Goal: Task Accomplishment & Management: Manage account settings

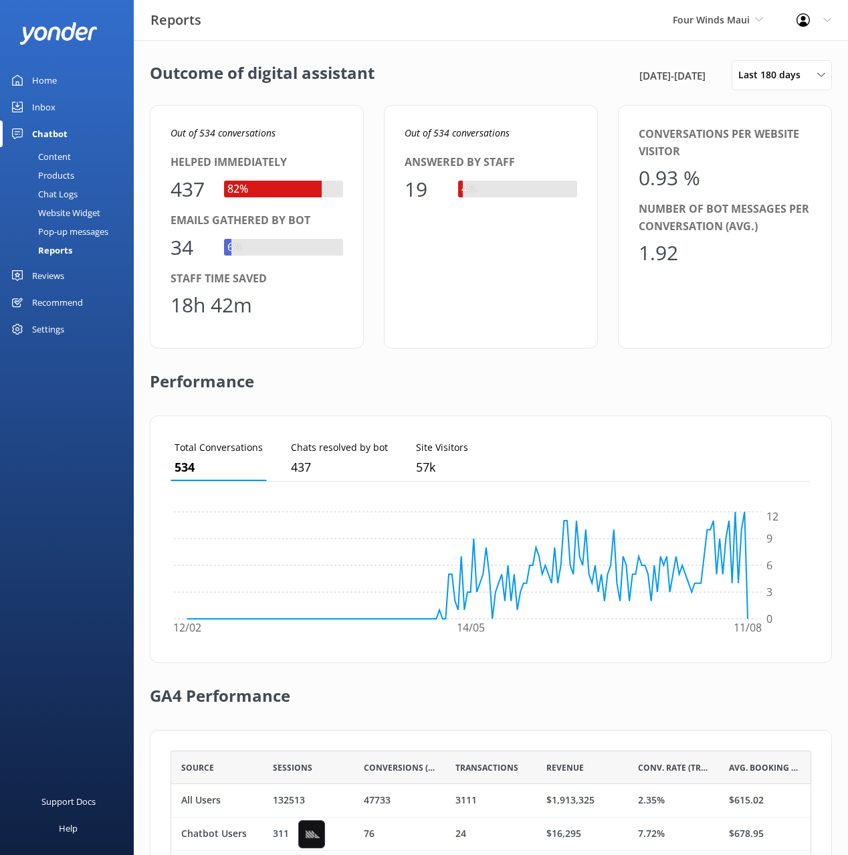
click at [11, 371] on div "Home Inbox Chatbot Content Products Chat Logs Website Widget Pop-up messages Re…" at bounding box center [67, 214] width 134 height 428
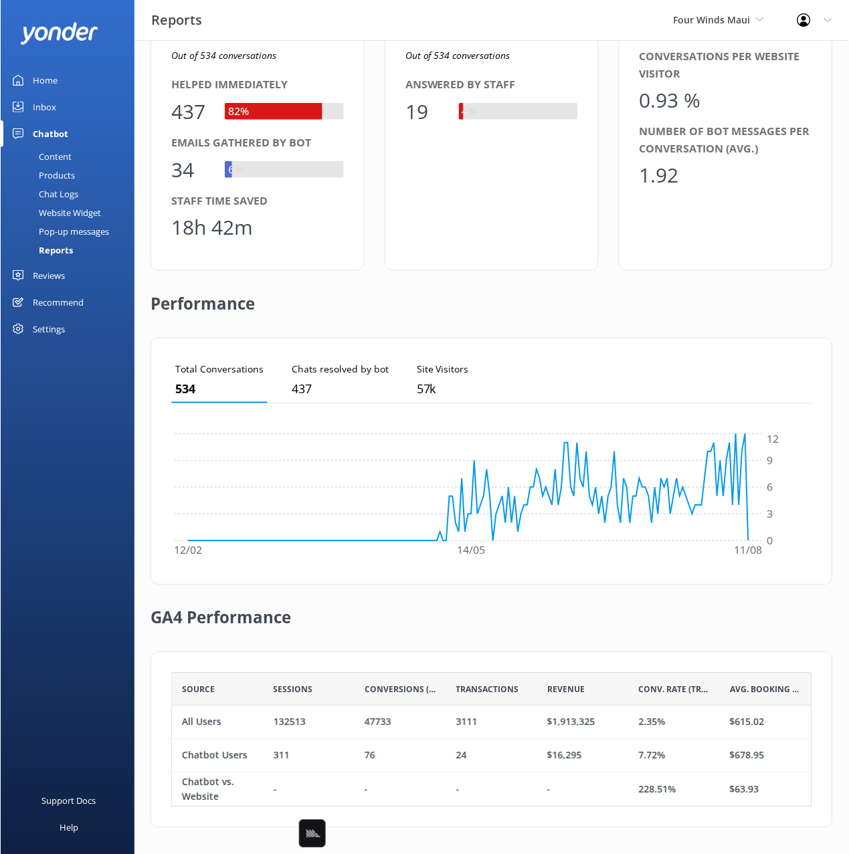
scroll to position [134, 641]
drag, startPoint x: 57, startPoint y: 332, endPoint x: 405, endPoint y: 80, distance: 429.7
click at [57, 332] on div "Settings" at bounding box center [48, 329] width 32 height 27
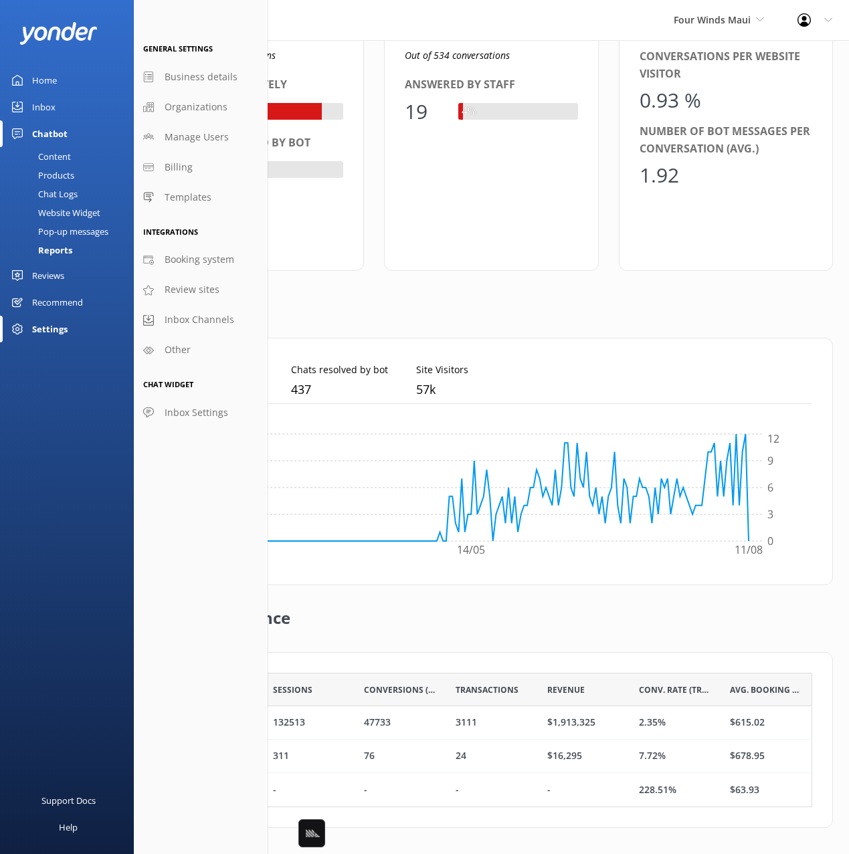
scroll to position [134, 642]
click at [101, 381] on div "Home Inbox Chatbot Content Products Chat Logs Website Widget Pop-up messages Re…" at bounding box center [67, 214] width 134 height 428
click at [189, 351] on span "Other" at bounding box center [178, 350] width 26 height 15
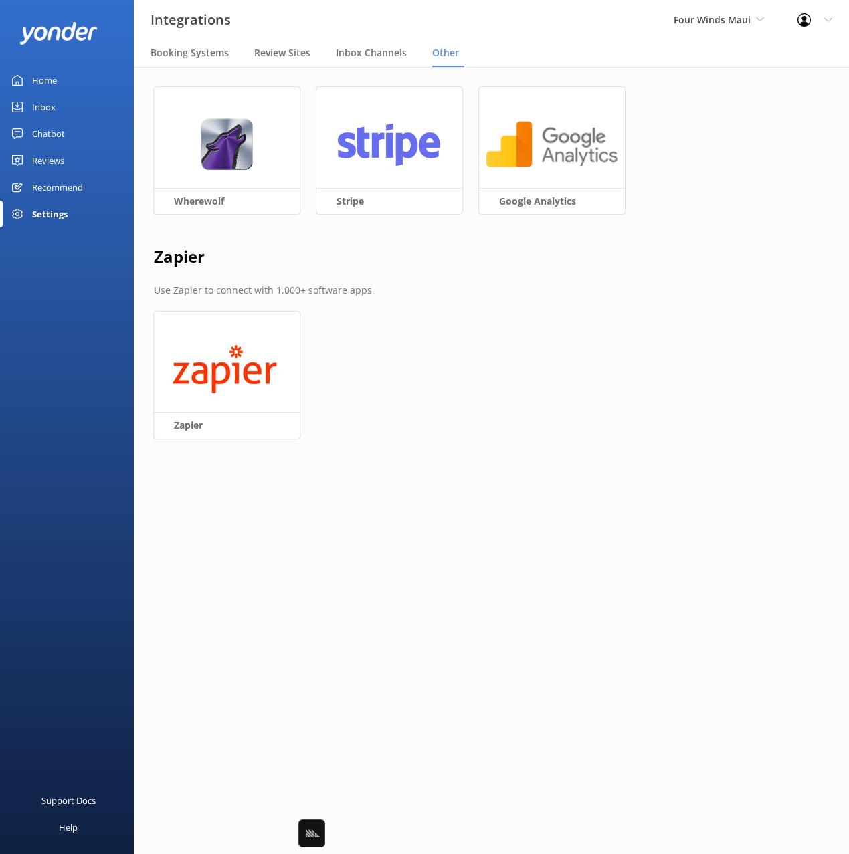
drag, startPoint x: 521, startPoint y: 297, endPoint x: 472, endPoint y: 255, distance: 65.0
click at [520, 296] on p "Use Zapier to connect with 1,000+ software apps" at bounding box center [491, 290] width 675 height 15
click at [387, 51] on span "Inbox Channels" at bounding box center [371, 52] width 71 height 13
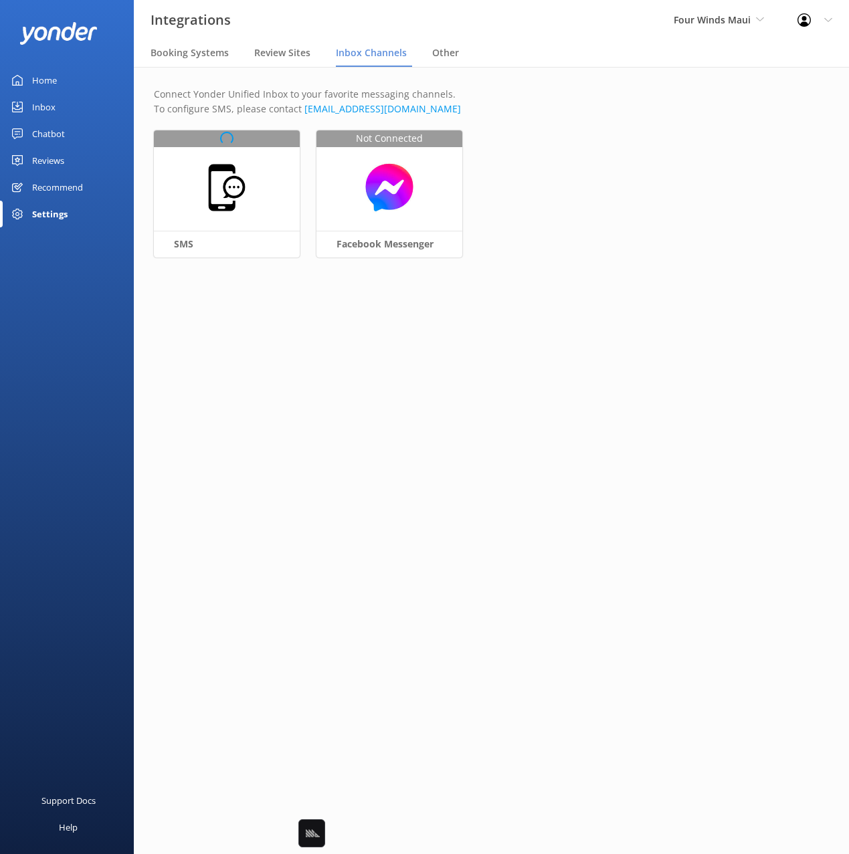
click at [208, 186] on div "Connect Yonder Unified Inbox to your favorite messaging channels. To configure …" at bounding box center [491, 184] width 715 height 234
drag, startPoint x: 547, startPoint y: 213, endPoint x: 320, endPoint y: 216, distance: 226.8
click at [543, 213] on div "Connect Yonder Unified Inbox to your favorite messaging channels. To configure …" at bounding box center [491, 184] width 715 height 234
click at [259, 191] on div at bounding box center [227, 187] width 146 height 114
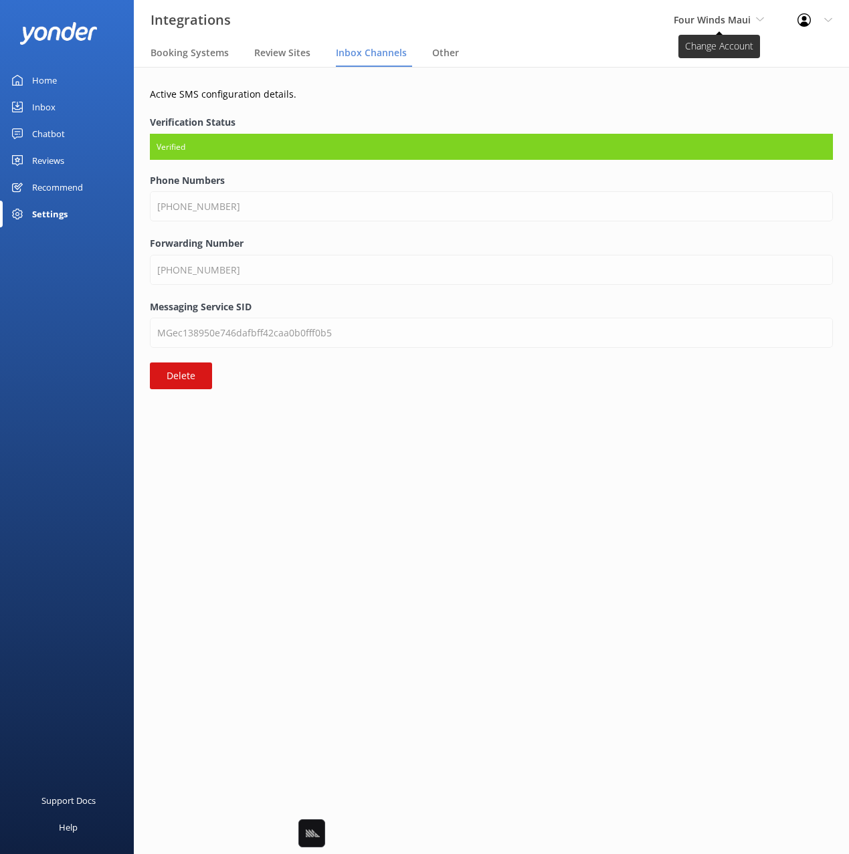
click at [709, 27] on span "Four Winds Maui" at bounding box center [719, 20] width 90 height 15
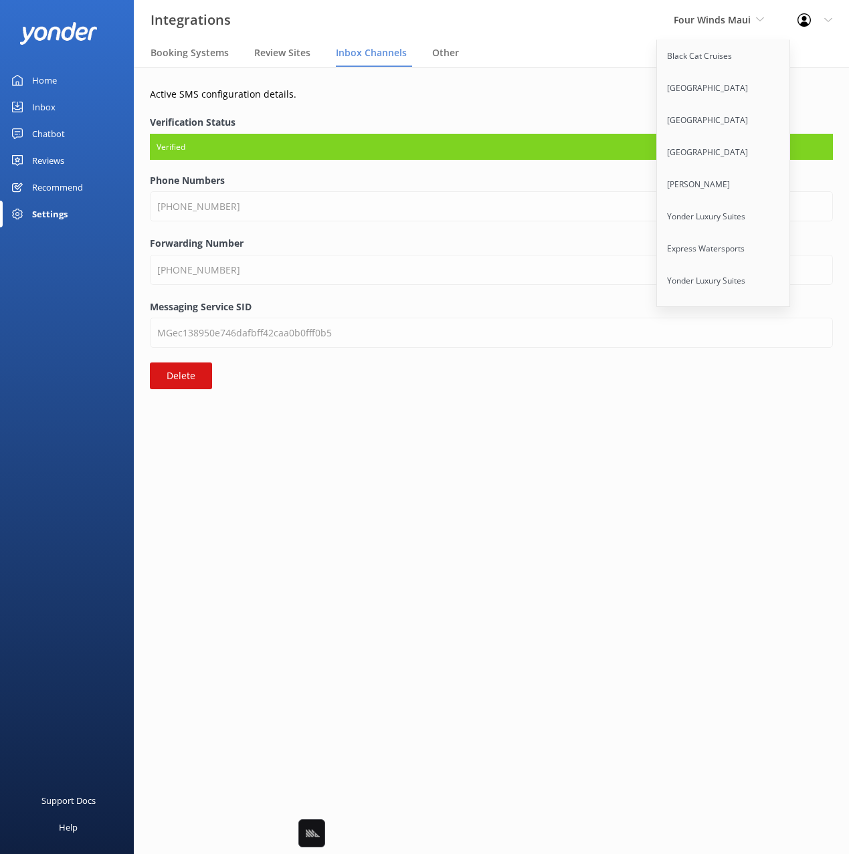
drag, startPoint x: 586, startPoint y: 80, endPoint x: 629, endPoint y: 26, distance: 68.5
click at [590, 76] on div "Active SMS configuration details. Verification Status Verified Phone Numbers [P…" at bounding box center [491, 241] width 715 height 349
click at [590, 46] on nav "Booking Systems Review Sites Inbox Channels Other" at bounding box center [491, 53] width 715 height 27
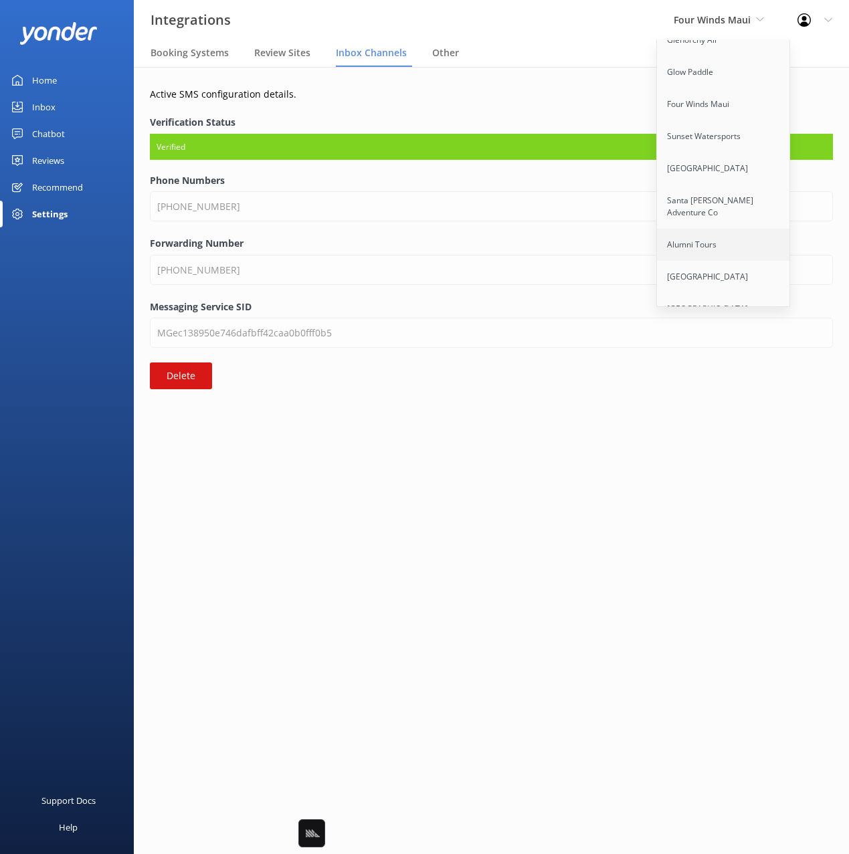
scroll to position [8501, 0]
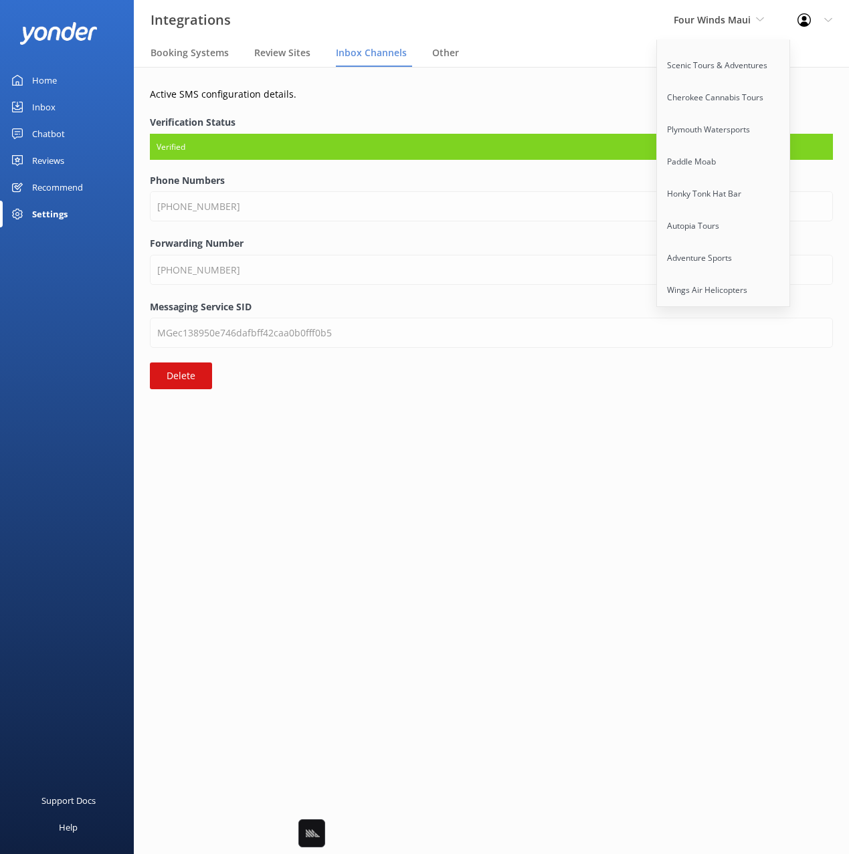
click at [720, 447] on link "[GEOGRAPHIC_DATA]" at bounding box center [724, 463] width 134 height 32
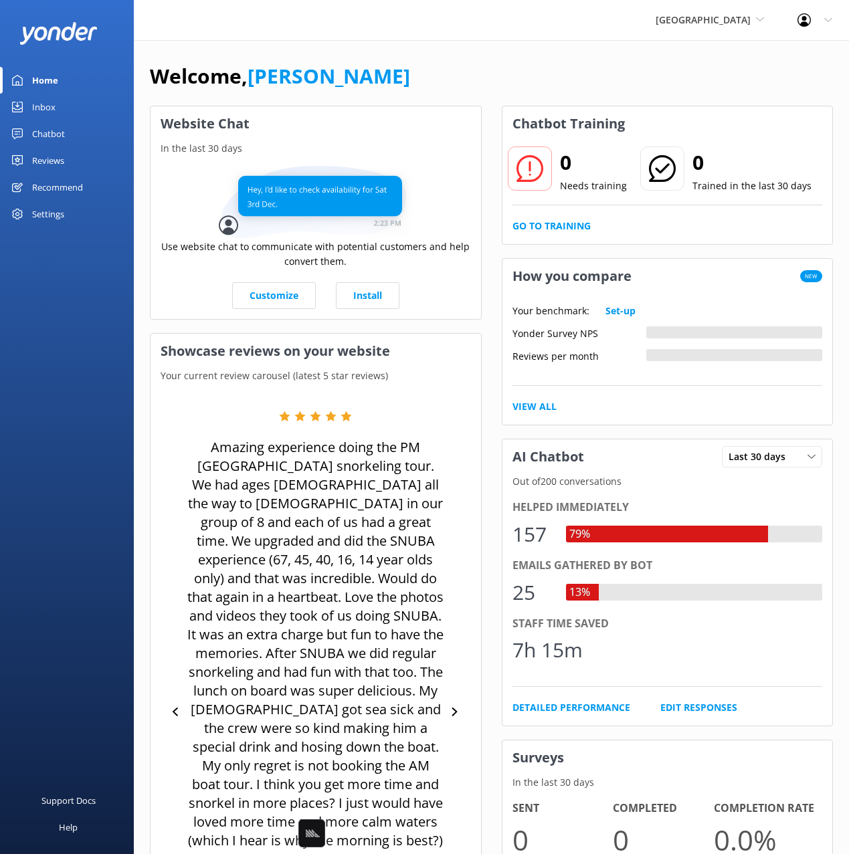
click at [496, 78] on div "Welcome, [PERSON_NAME]" at bounding box center [491, 82] width 683 height 45
drag, startPoint x: 391, startPoint y: 58, endPoint x: 78, endPoint y: 256, distance: 370.1
click at [391, 58] on div "Welcome, [PERSON_NAME] Website Chat In the last 30 days Use website chat to com…" at bounding box center [491, 599] width 715 height 1119
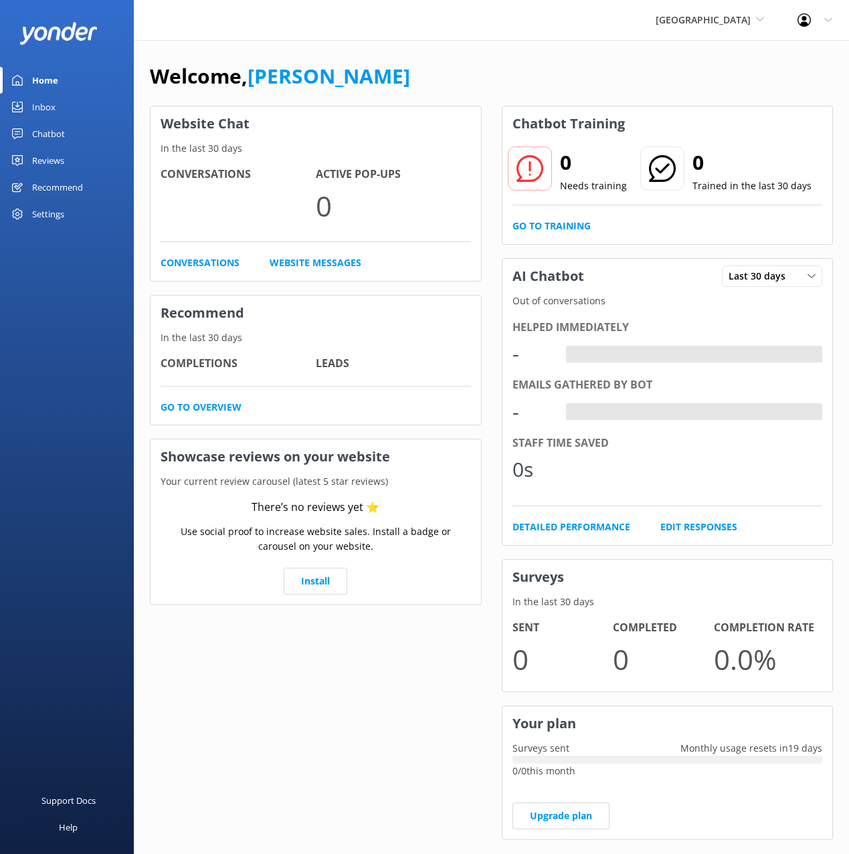
drag, startPoint x: 504, startPoint y: 99, endPoint x: 375, endPoint y: 120, distance: 130.1
click at [500, 100] on div "Welcome, [PERSON_NAME]" at bounding box center [491, 82] width 683 height 45
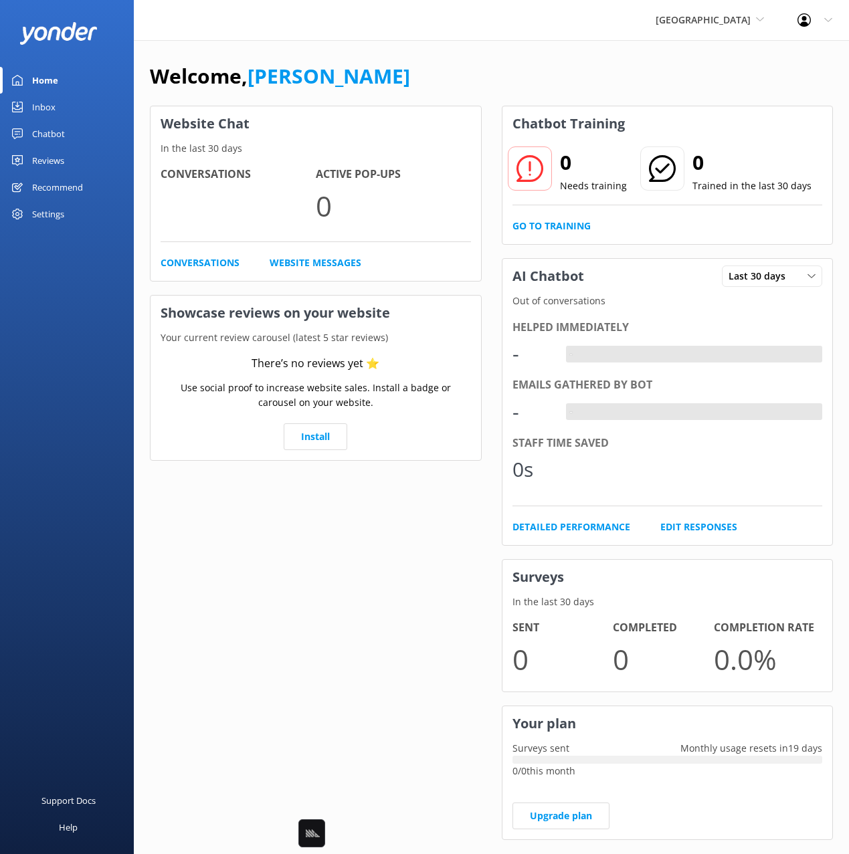
click at [64, 213] on div "Settings" at bounding box center [67, 214] width 134 height 27
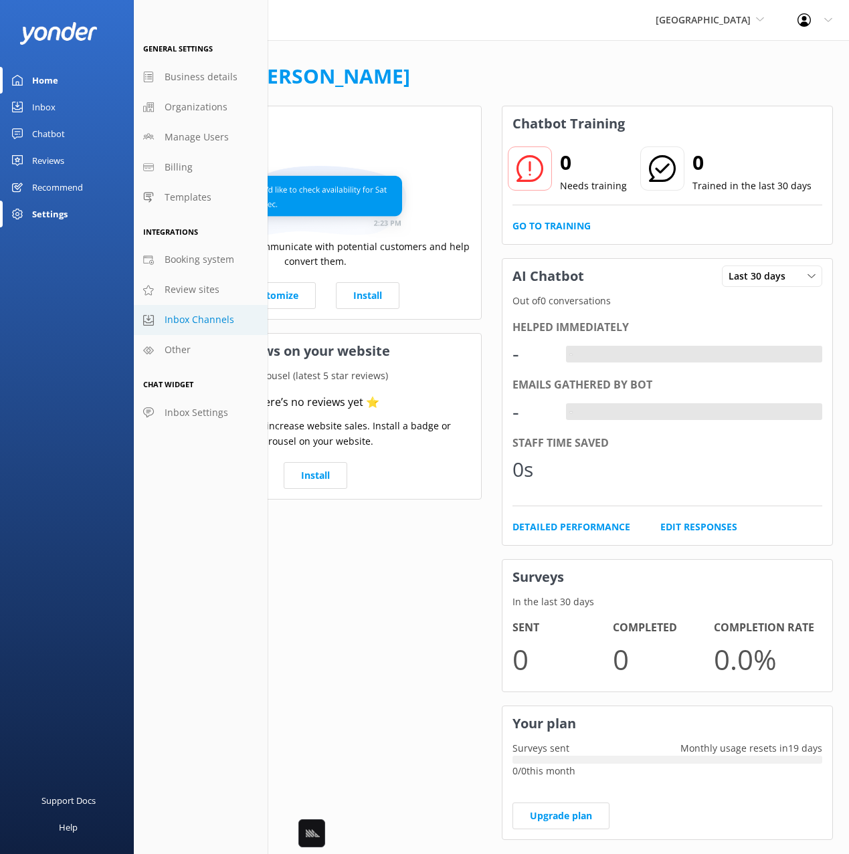
click at [207, 326] on span "Inbox Channels" at bounding box center [200, 319] width 70 height 15
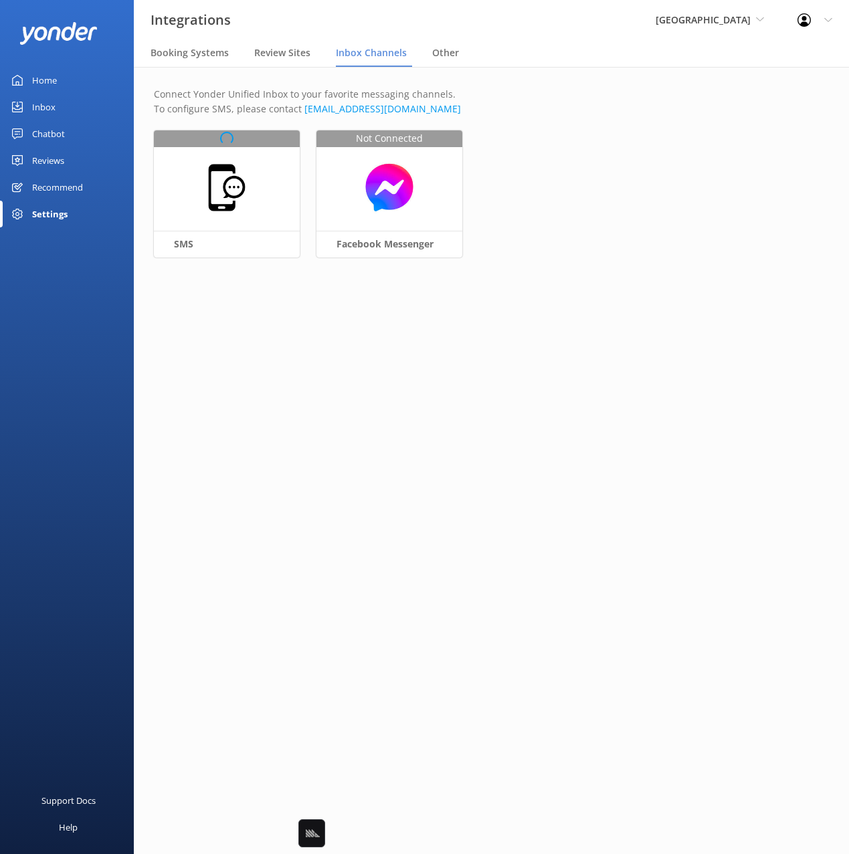
click at [480, 375] on main "Connect Yonder Unified Inbox to your favorite messaging channels. To configure …" at bounding box center [491, 460] width 715 height 787
click at [353, 331] on main "Connect Yonder Unified Inbox to your favorite messaging channels. To configure …" at bounding box center [491, 460] width 715 height 787
click at [239, 193] on img at bounding box center [227, 188] width 52 height 52
select select "US"
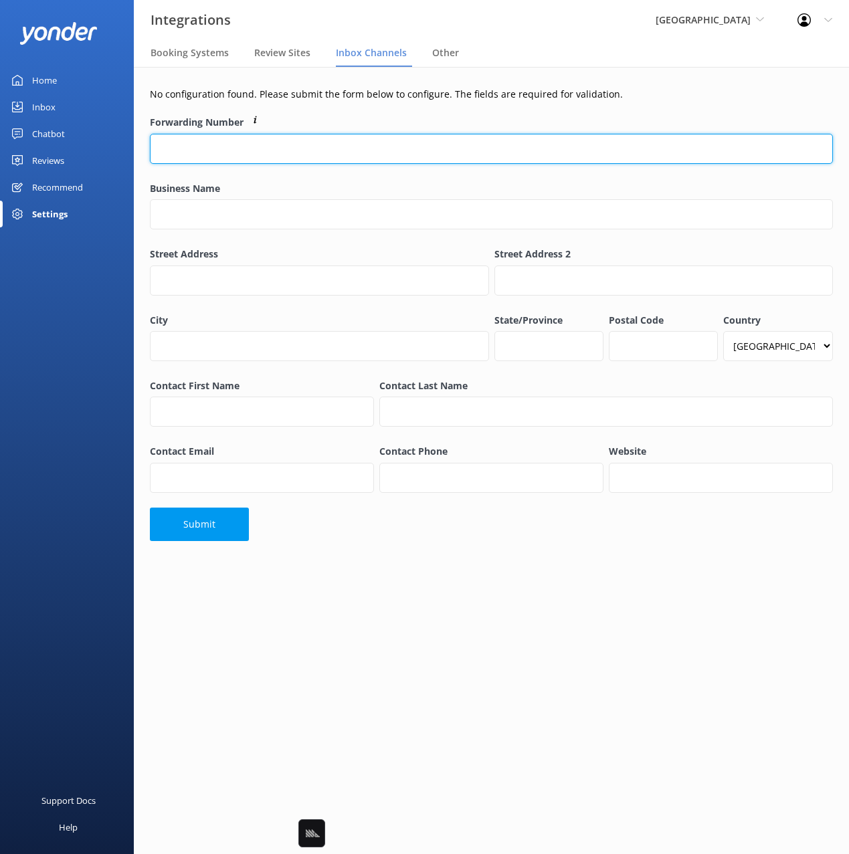
click at [203, 151] on input "Forwarding Number" at bounding box center [491, 149] width 683 height 30
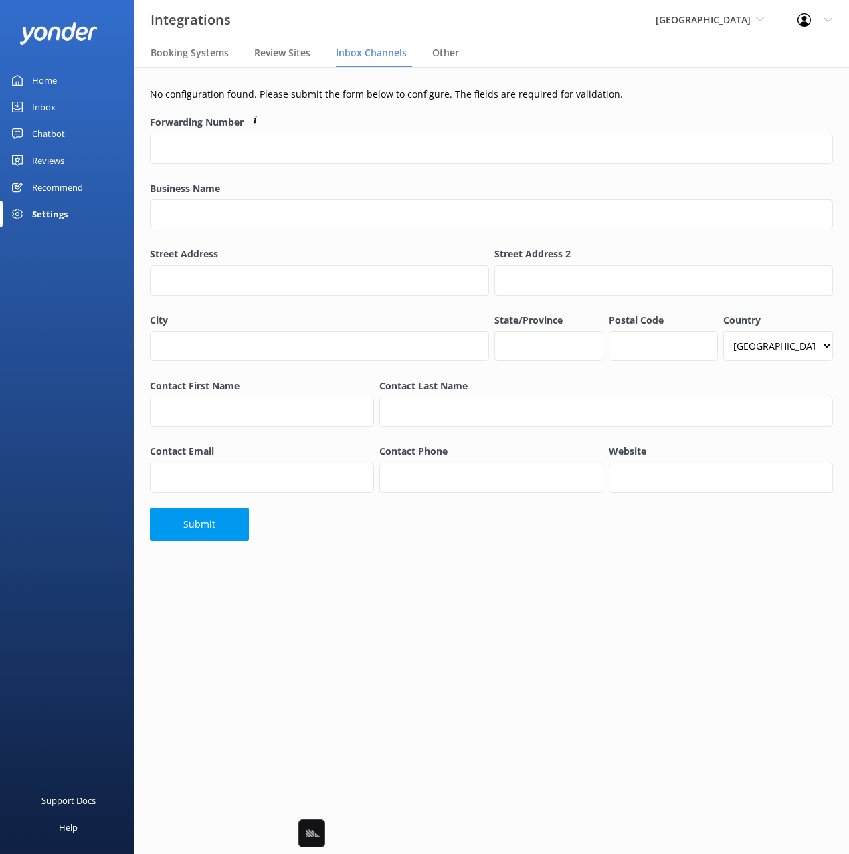
click at [329, 117] on label "Forwarding Number" at bounding box center [491, 122] width 683 height 15
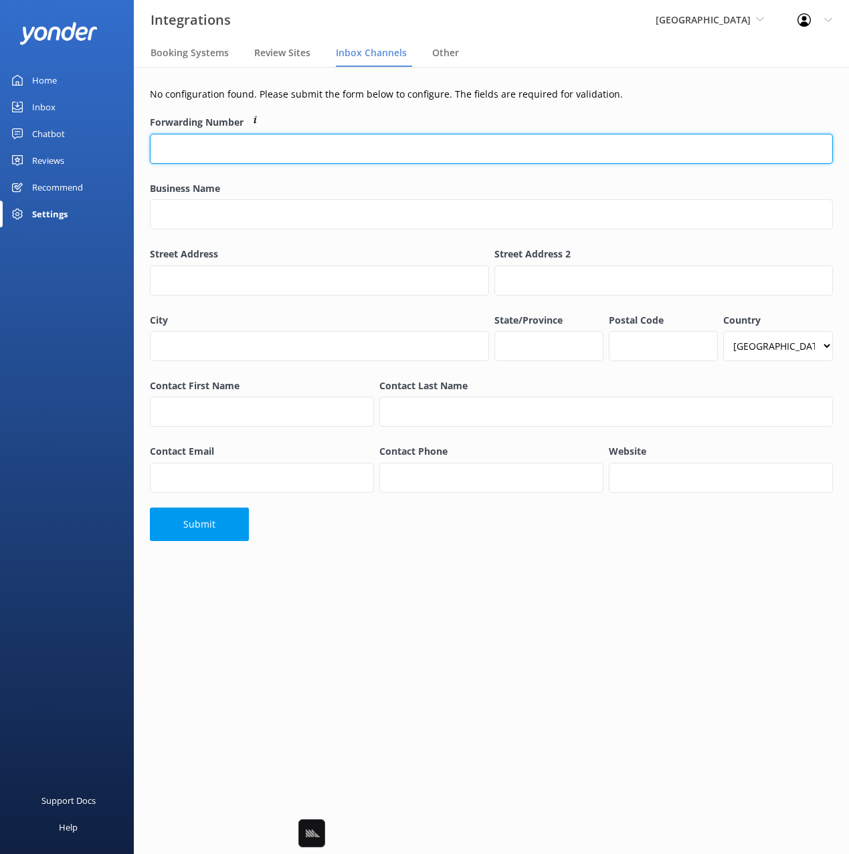
click at [329, 134] on input "Forwarding Number" at bounding box center [491, 149] width 683 height 30
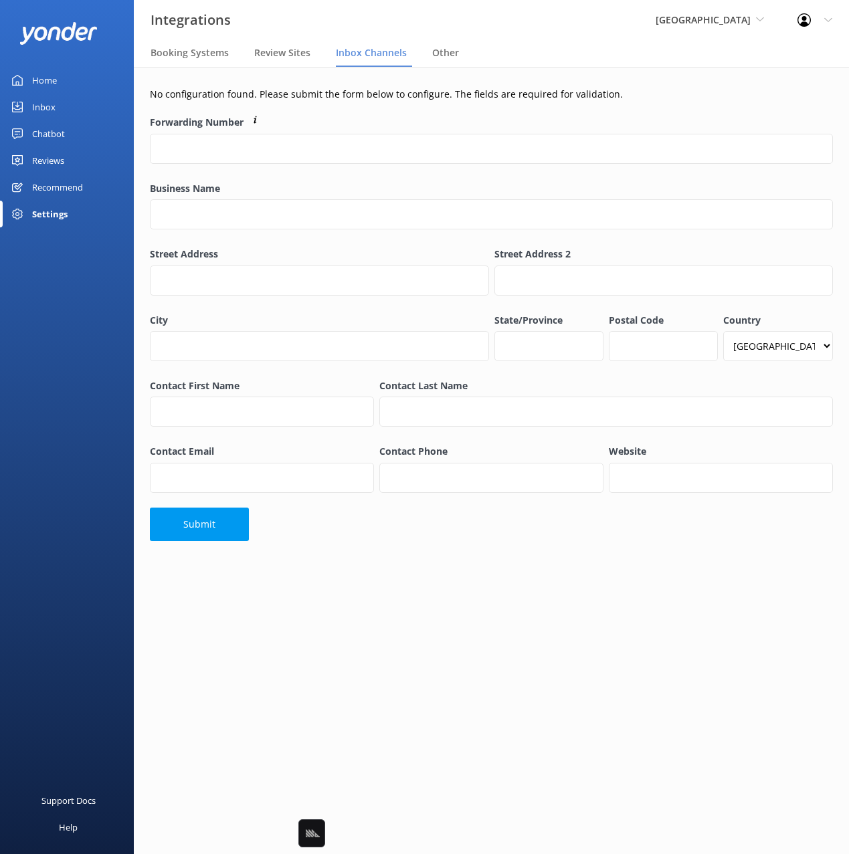
drag, startPoint x: 309, startPoint y: 101, endPoint x: 347, endPoint y: 164, distance: 73.5
click at [309, 101] on p "No configuration found. Please submit the form below to configure. The fields a…" at bounding box center [491, 94] width 683 height 15
click at [539, 476] on input "Contact Phone" at bounding box center [491, 478] width 224 height 30
click at [696, 521] on form "Forwarding Number Business Name Street Address Street Address 2 City State/Prov…" at bounding box center [491, 326] width 683 height 428
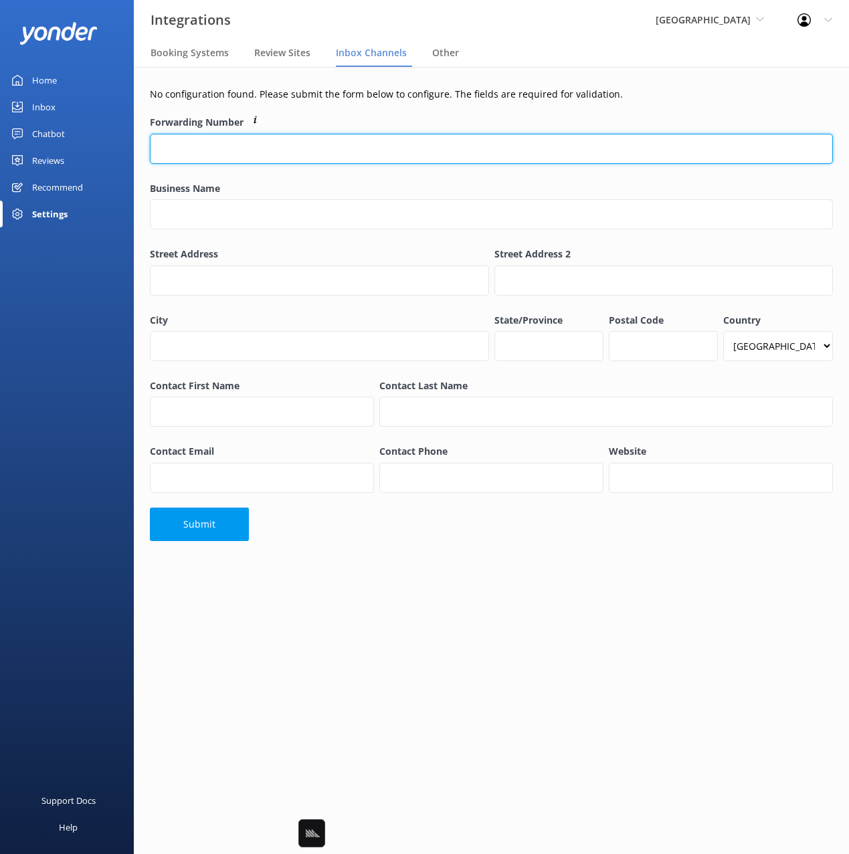
click at [221, 143] on input "Forwarding Number" at bounding box center [491, 149] width 683 height 30
click at [168, 144] on input "Forwarding Number" at bounding box center [491, 149] width 683 height 30
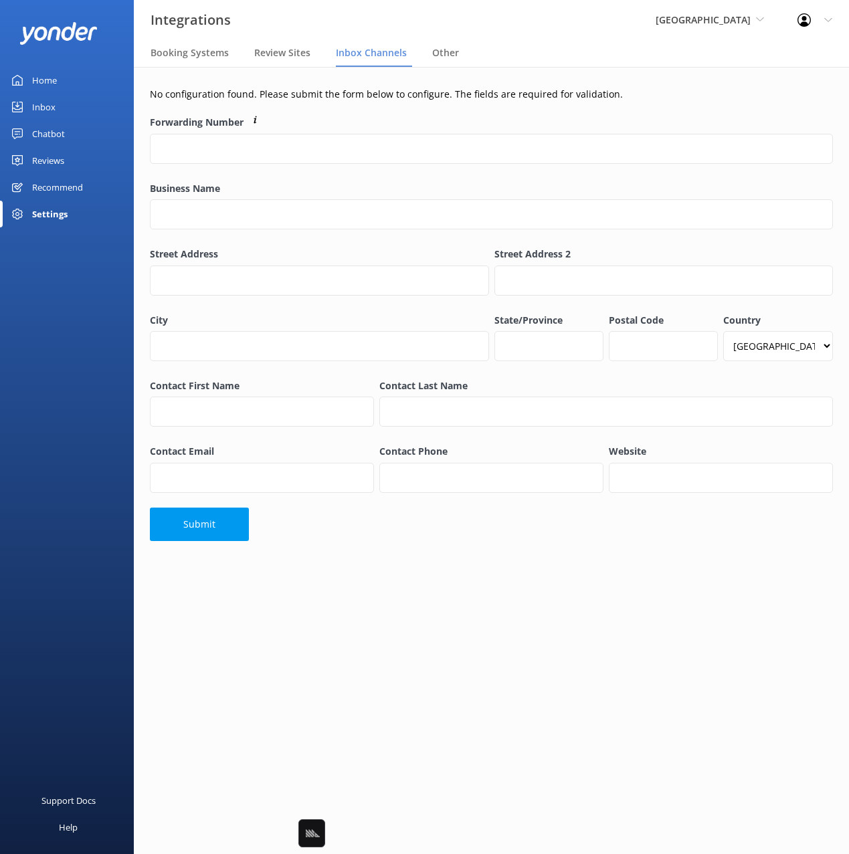
click at [408, 106] on div "No configuration found. Please submit the form below to configure. The fields a…" at bounding box center [491, 317] width 715 height 501
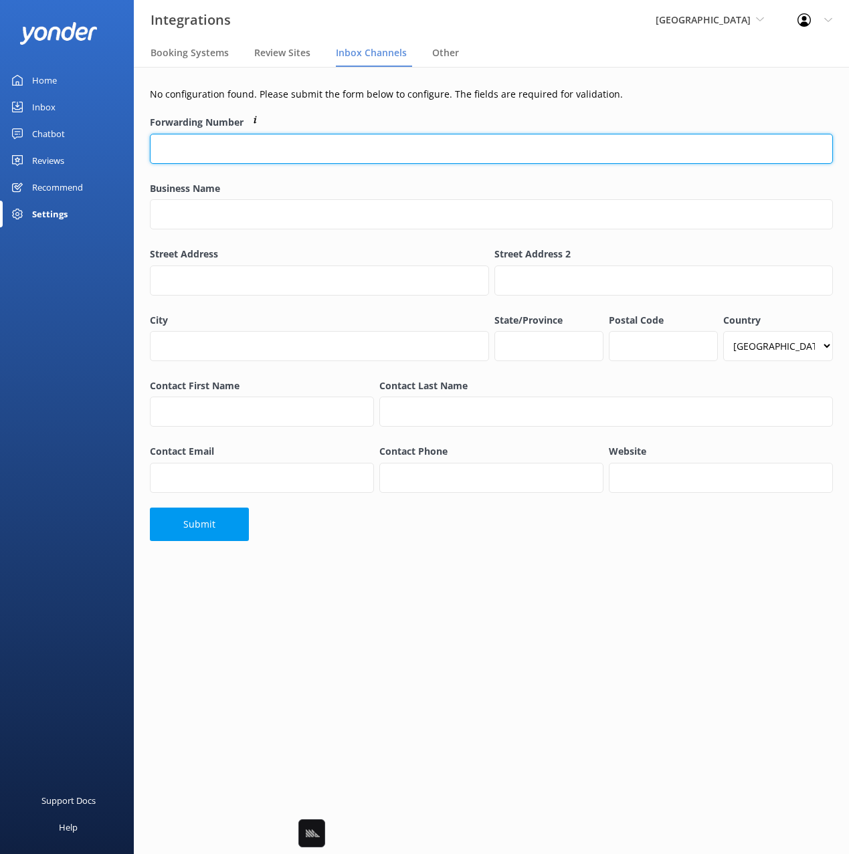
drag, startPoint x: 215, startPoint y: 153, endPoint x: 283, endPoint y: 151, distance: 68.3
click at [215, 153] on input "Forwarding Number" at bounding box center [491, 149] width 683 height 30
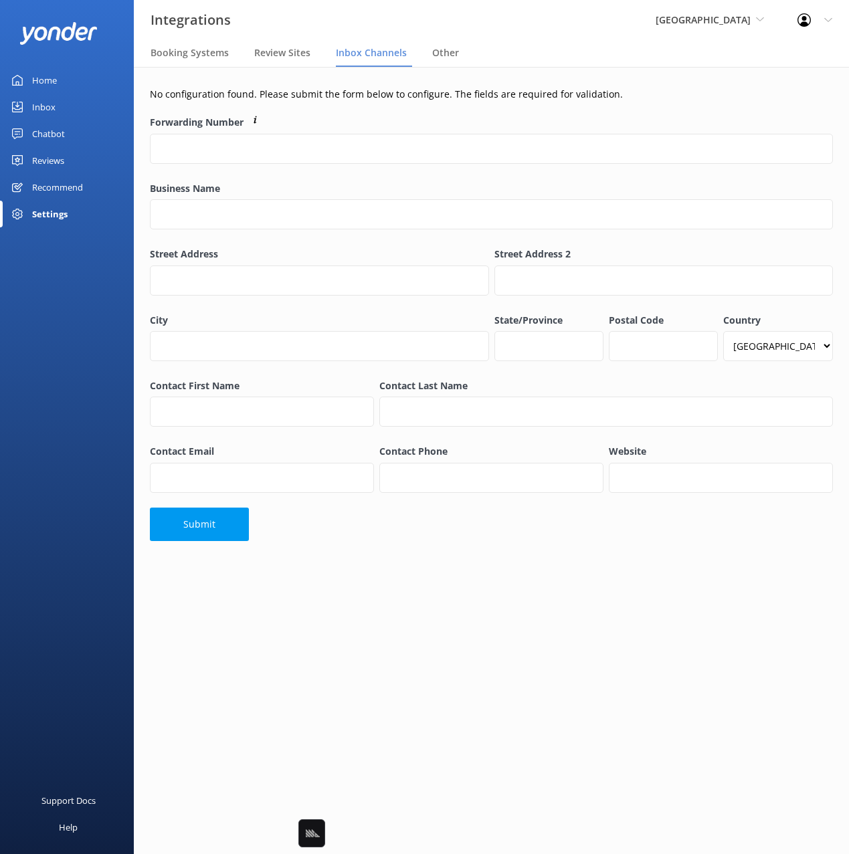
click at [367, 121] on label "Forwarding Number" at bounding box center [491, 122] width 683 height 15
click at [367, 134] on input "Forwarding Number" at bounding box center [491, 149] width 683 height 30
drag, startPoint x: 213, startPoint y: 98, endPoint x: 205, endPoint y: 102, distance: 8.7
click at [212, 98] on p "No configuration found. Please submit the form below to configure. The fields a…" at bounding box center [491, 94] width 683 height 15
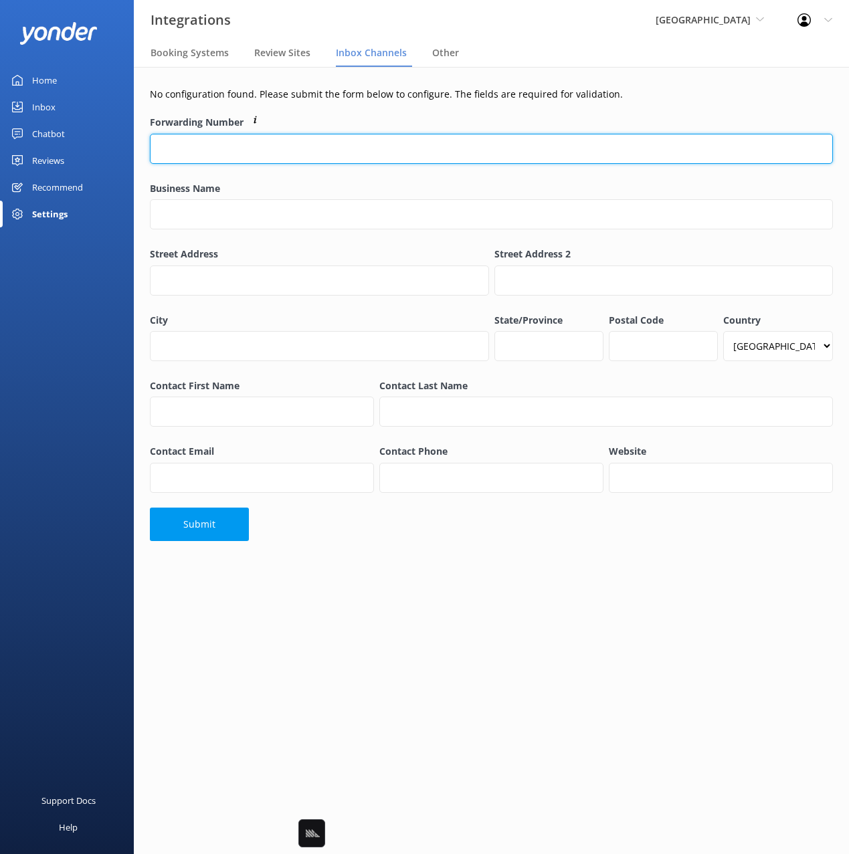
click at [176, 144] on input "Forwarding Number" at bounding box center [491, 149] width 683 height 30
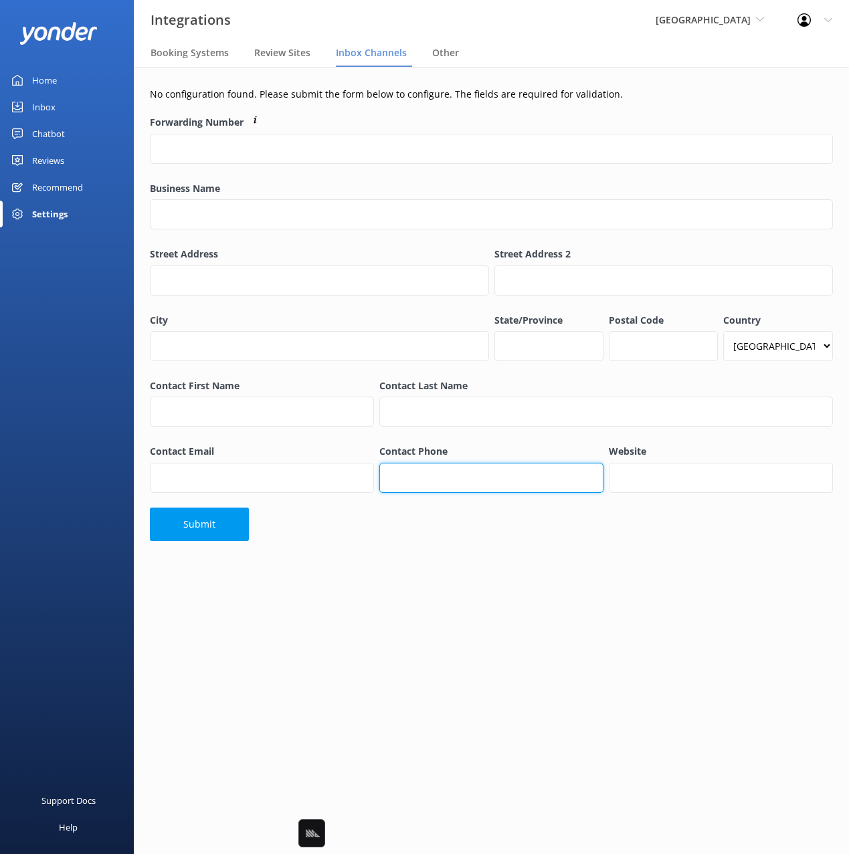
click at [500, 470] on input "Contact Phone" at bounding box center [491, 478] width 224 height 30
drag, startPoint x: 650, startPoint y: 583, endPoint x: 614, endPoint y: 566, distance: 40.1
click at [650, 583] on main "No configuration found. Please submit the form below to configure. The fields a…" at bounding box center [491, 460] width 715 height 787
drag, startPoint x: 404, startPoint y: 453, endPoint x: 453, endPoint y: 453, distance: 48.8
click at [453, 453] on label "Contact Phone" at bounding box center [491, 451] width 224 height 15
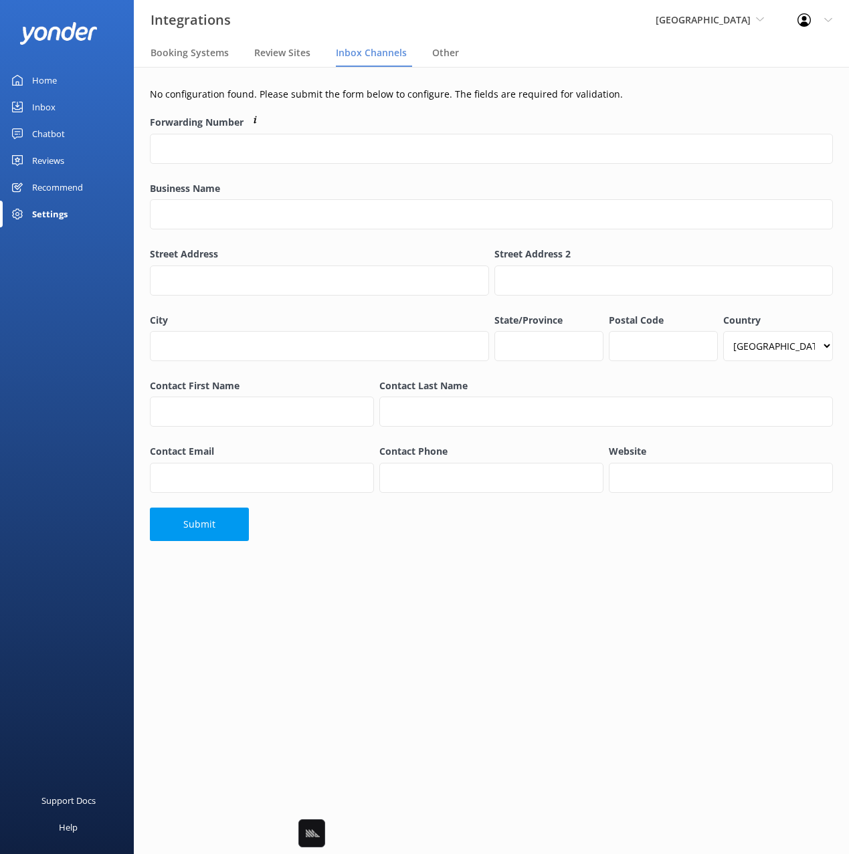
click at [453, 463] on input "Contact Phone" at bounding box center [491, 478] width 224 height 30
drag, startPoint x: 387, startPoint y: 447, endPoint x: 378, endPoint y: 447, distance: 9.4
click at [378, 447] on div "Contact Phone" at bounding box center [491, 476] width 229 height 68
click at [432, 450] on label "Contact Phone" at bounding box center [491, 451] width 224 height 15
click at [432, 463] on input "Contact Phone" at bounding box center [491, 478] width 224 height 30
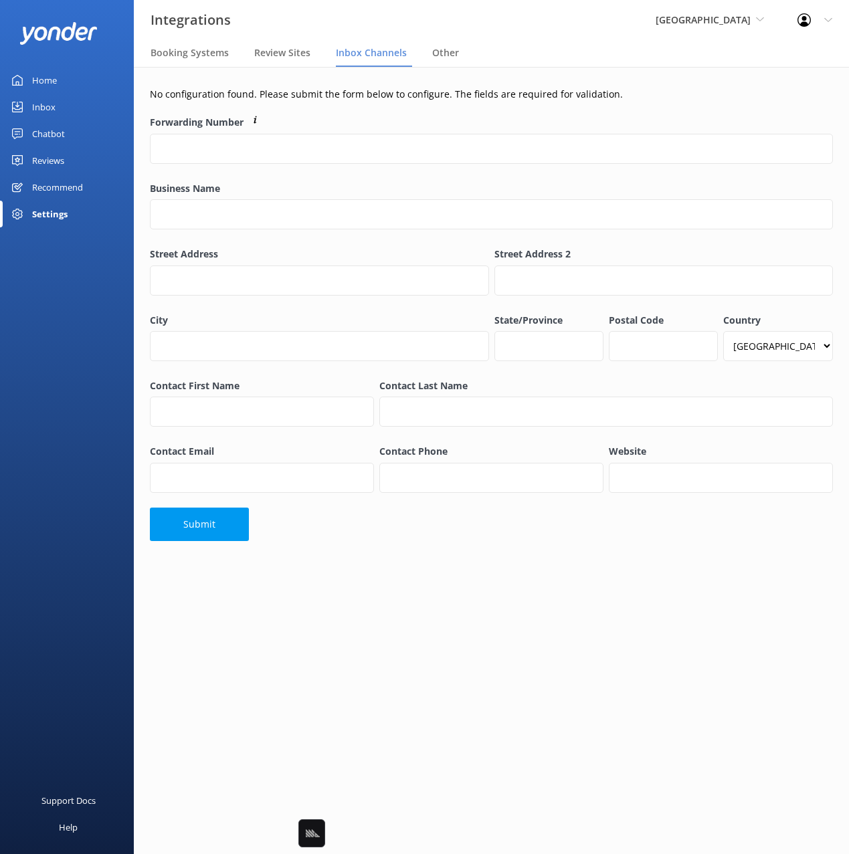
click at [467, 547] on div "No configuration found. Please submit the form below to configure. The fields a…" at bounding box center [491, 317] width 715 height 501
click at [290, 118] on label "Forwarding Number" at bounding box center [491, 122] width 683 height 15
click at [290, 134] on input "Forwarding Number" at bounding box center [491, 149] width 683 height 30
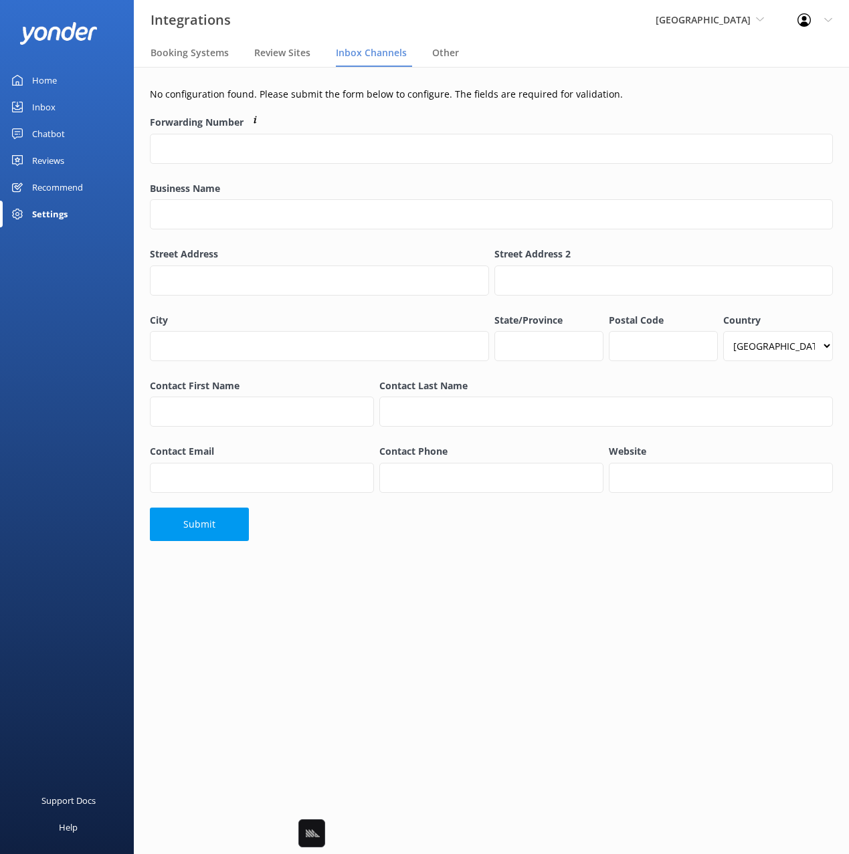
click at [481, 561] on div "No configuration found. Please submit the form below to configure. The fields a…" at bounding box center [491, 317] width 715 height 501
click at [193, 116] on label "Forwarding Number" at bounding box center [491, 122] width 683 height 15
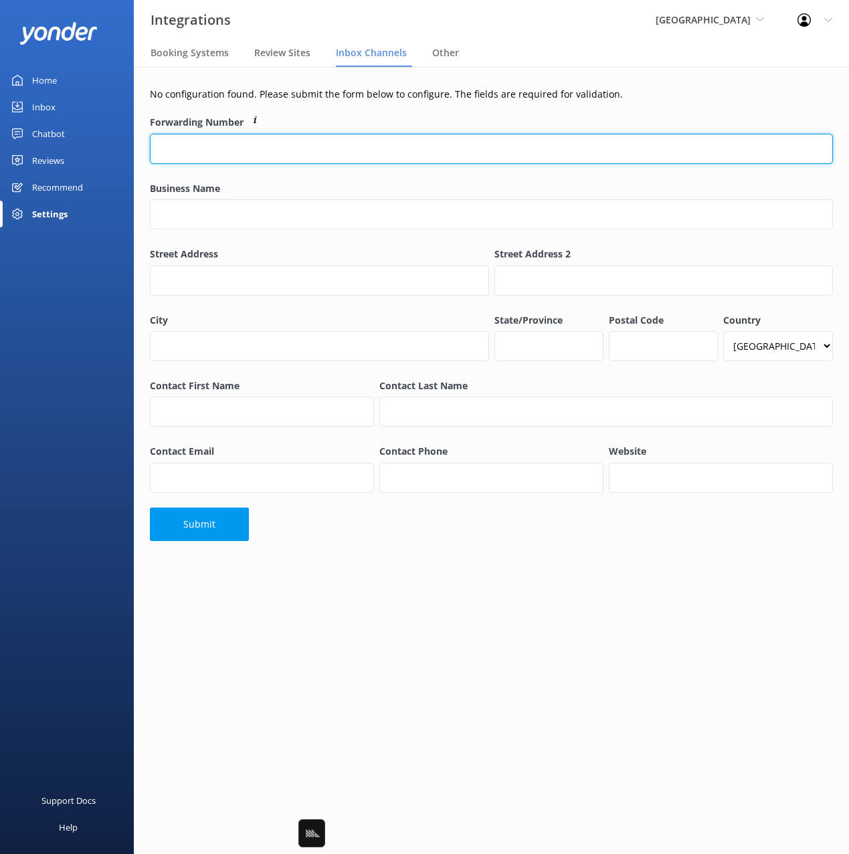
click at [193, 134] on input "Forwarding Number" at bounding box center [491, 149] width 683 height 30
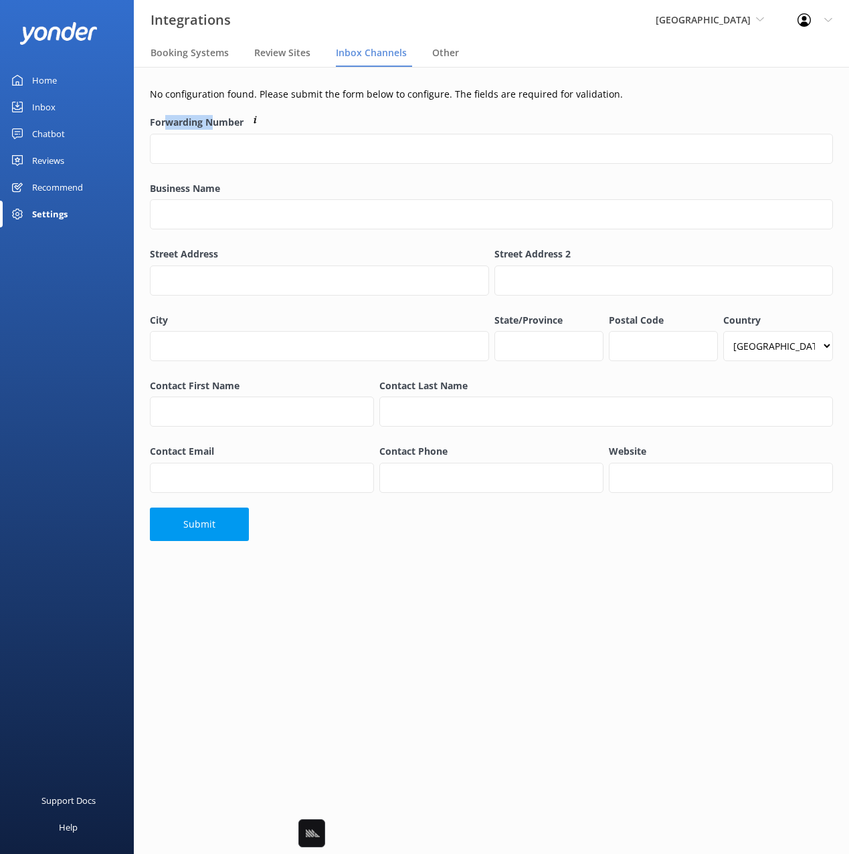
drag, startPoint x: 181, startPoint y: 121, endPoint x: 212, endPoint y: 122, distance: 31.5
click at [211, 122] on label "Forwarding Number" at bounding box center [491, 122] width 683 height 15
click at [229, 122] on label "Forwarding Number" at bounding box center [491, 122] width 683 height 15
click at [229, 134] on input "Forwarding Number" at bounding box center [491, 149] width 683 height 30
drag, startPoint x: 147, startPoint y: 121, endPoint x: 247, endPoint y: 120, distance: 100.4
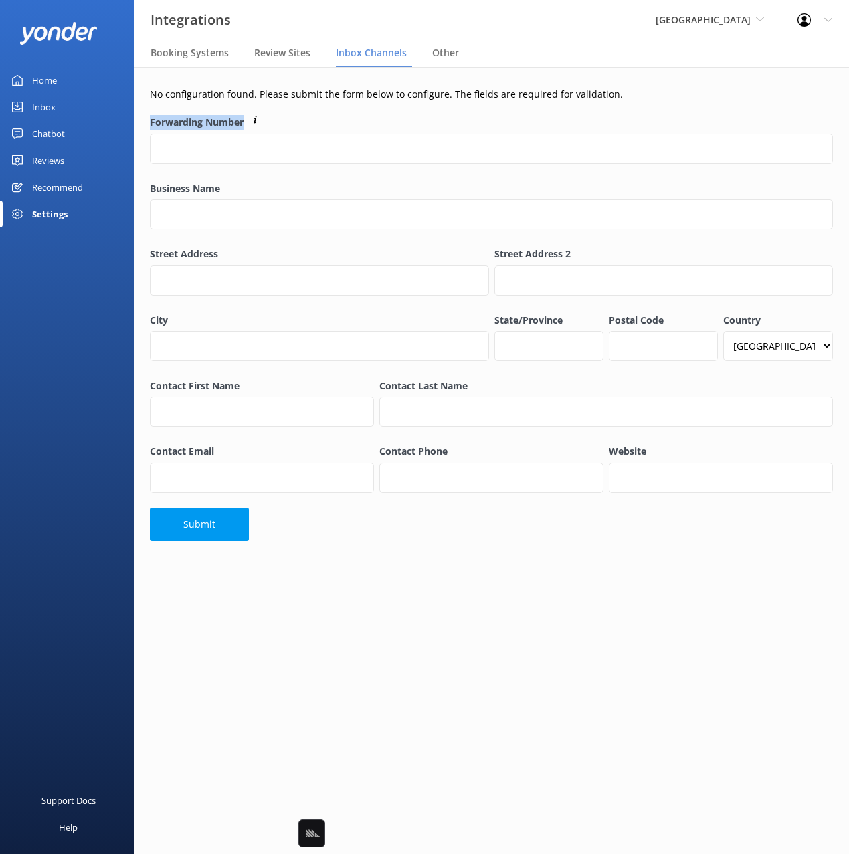
click at [247, 120] on div "Forwarding Number" at bounding box center [491, 146] width 688 height 68
drag, startPoint x: 231, startPoint y: 121, endPoint x: 162, endPoint y: 122, distance: 69.6
click at [162, 122] on label "Forwarding Number" at bounding box center [491, 122] width 683 height 15
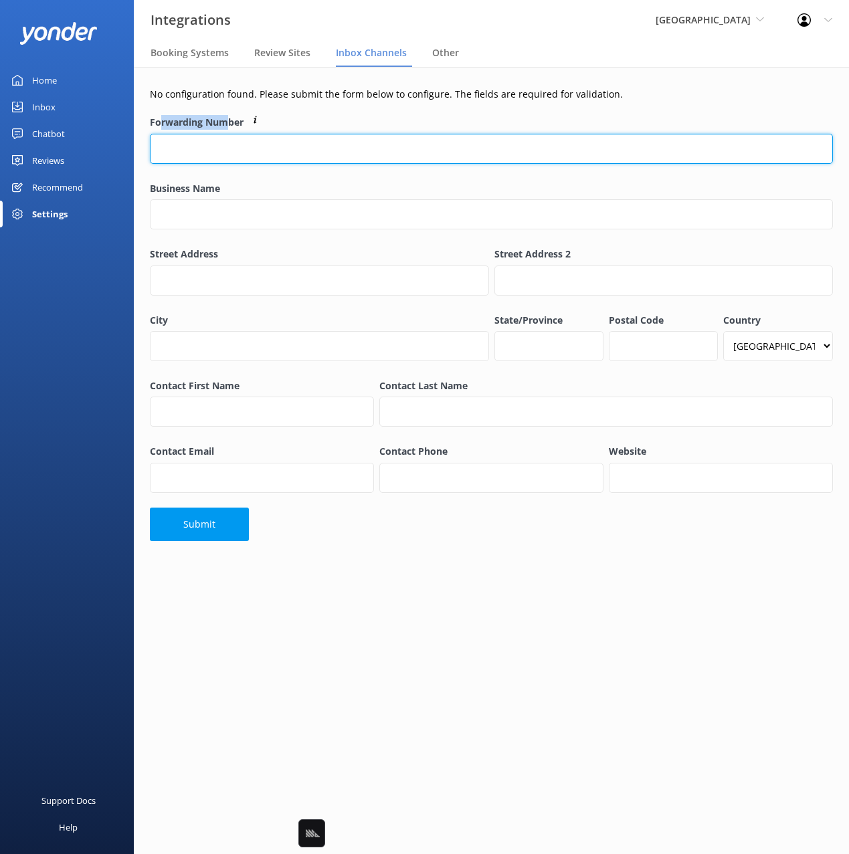
click at [162, 134] on input "Forwarding Number" at bounding box center [491, 149] width 683 height 30
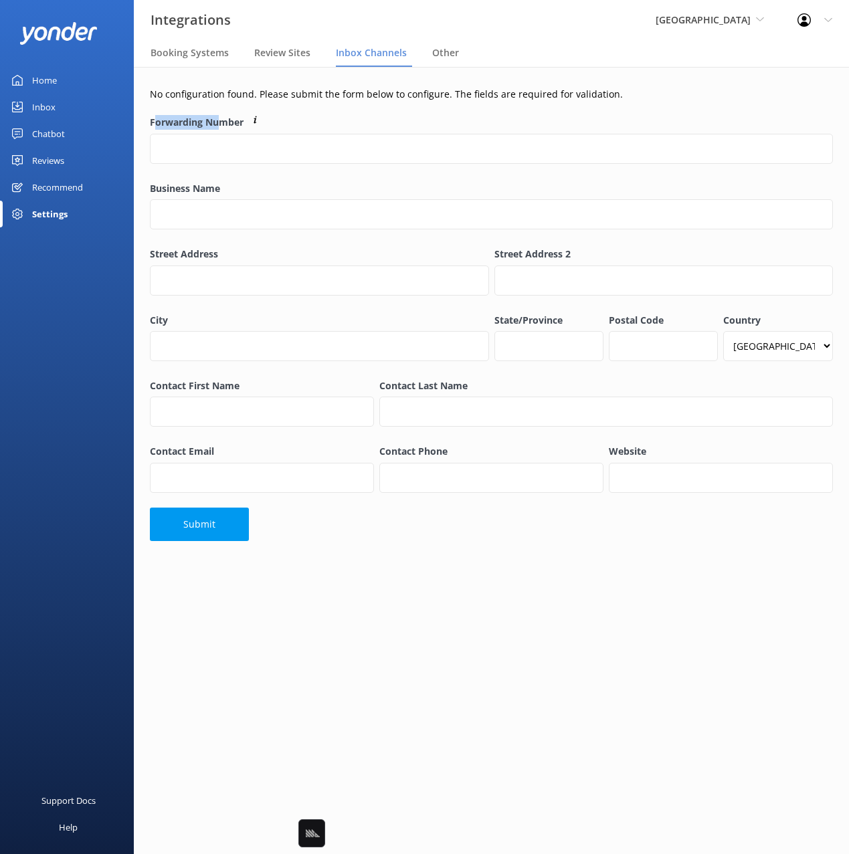
drag, startPoint x: 219, startPoint y: 124, endPoint x: 153, endPoint y: 122, distance: 65.6
click at [153, 122] on label "Forwarding Number" at bounding box center [491, 122] width 683 height 15
click at [195, 125] on label "Forwarding Number" at bounding box center [491, 122] width 683 height 15
click at [195, 134] on input "Forwarding Number" at bounding box center [491, 149] width 683 height 30
click at [213, 115] on label "Forwarding Number" at bounding box center [491, 122] width 683 height 15
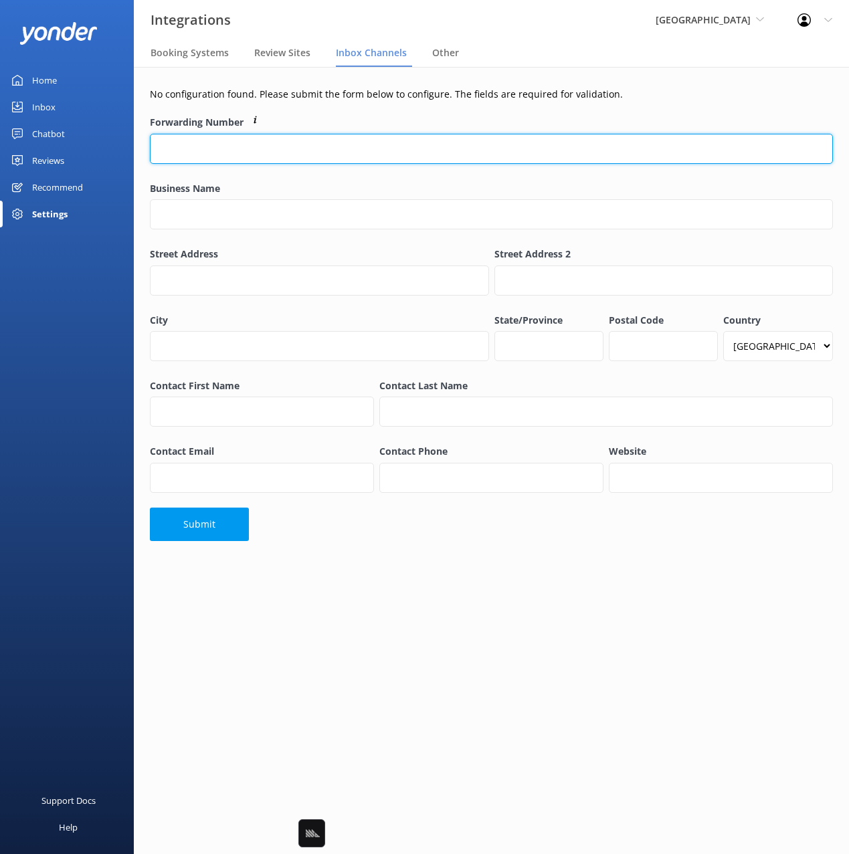
click at [213, 134] on input "Forwarding Number" at bounding box center [491, 149] width 683 height 30
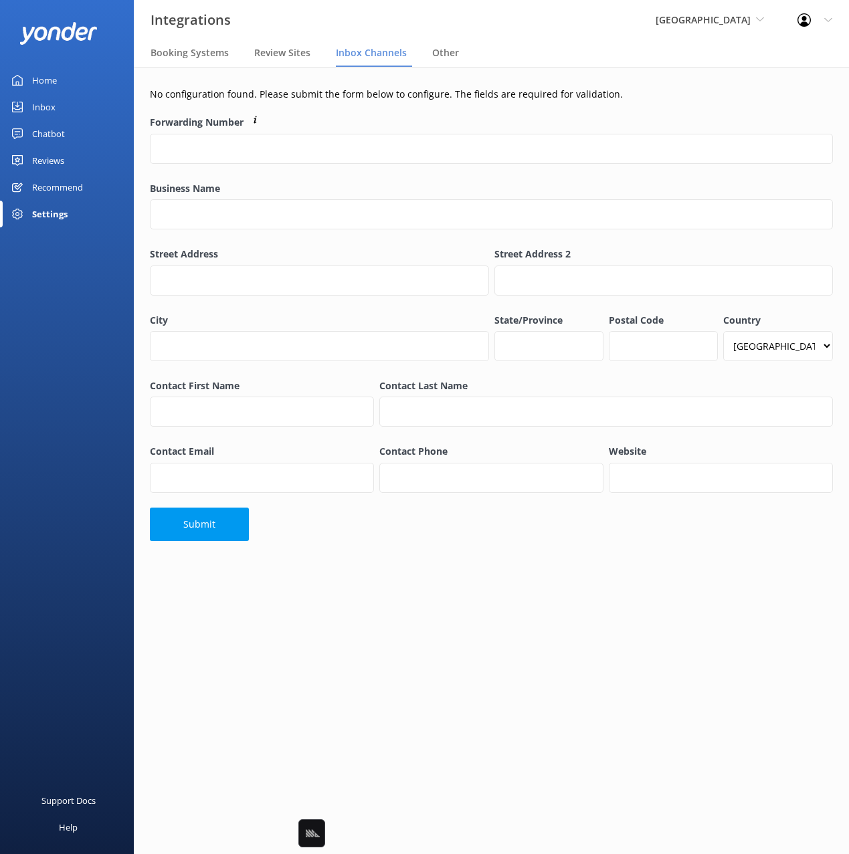
click at [205, 115] on label "Forwarding Number" at bounding box center [491, 122] width 683 height 15
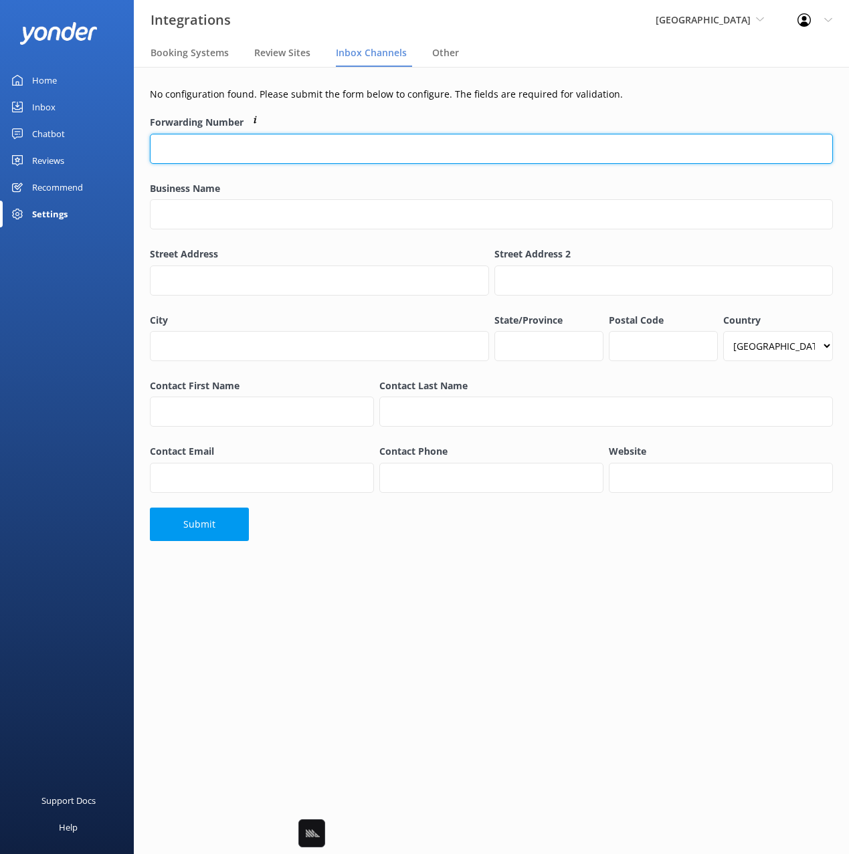
click at [205, 134] on input "Forwarding Number" at bounding box center [491, 149] width 683 height 30
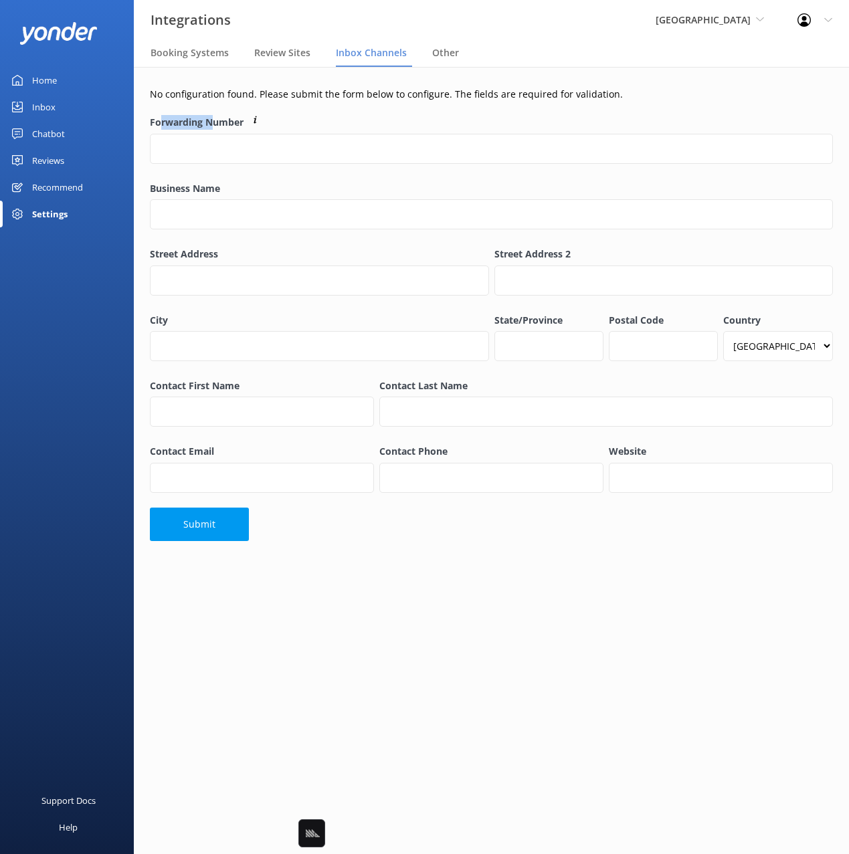
drag, startPoint x: 159, startPoint y: 124, endPoint x: 214, endPoint y: 124, distance: 55.5
click at [214, 124] on label "Forwarding Number" at bounding box center [491, 122] width 683 height 15
click at [226, 122] on label "Forwarding Number" at bounding box center [491, 122] width 683 height 15
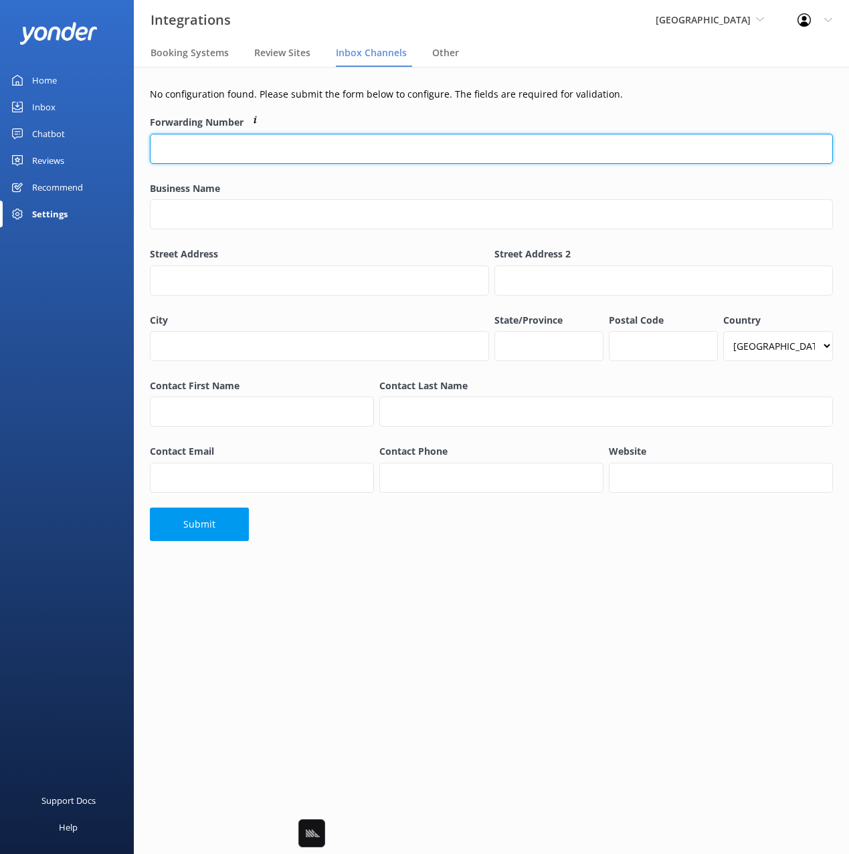
click at [226, 134] on input "Forwarding Number" at bounding box center [491, 149] width 683 height 30
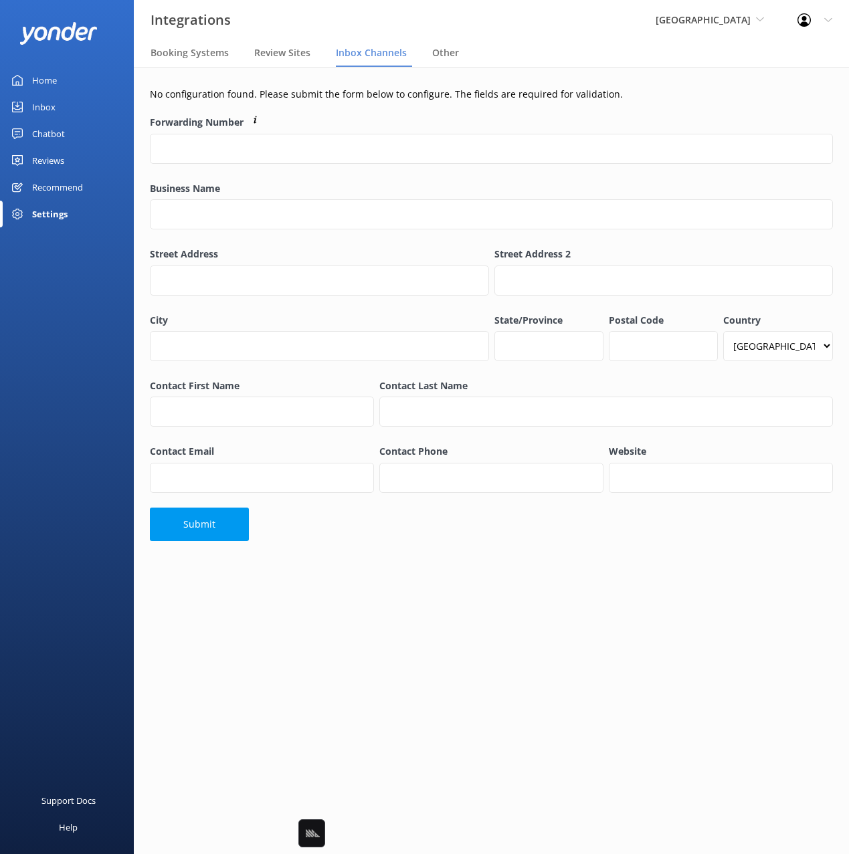
click at [226, 121] on label "Forwarding Number" at bounding box center [491, 122] width 683 height 15
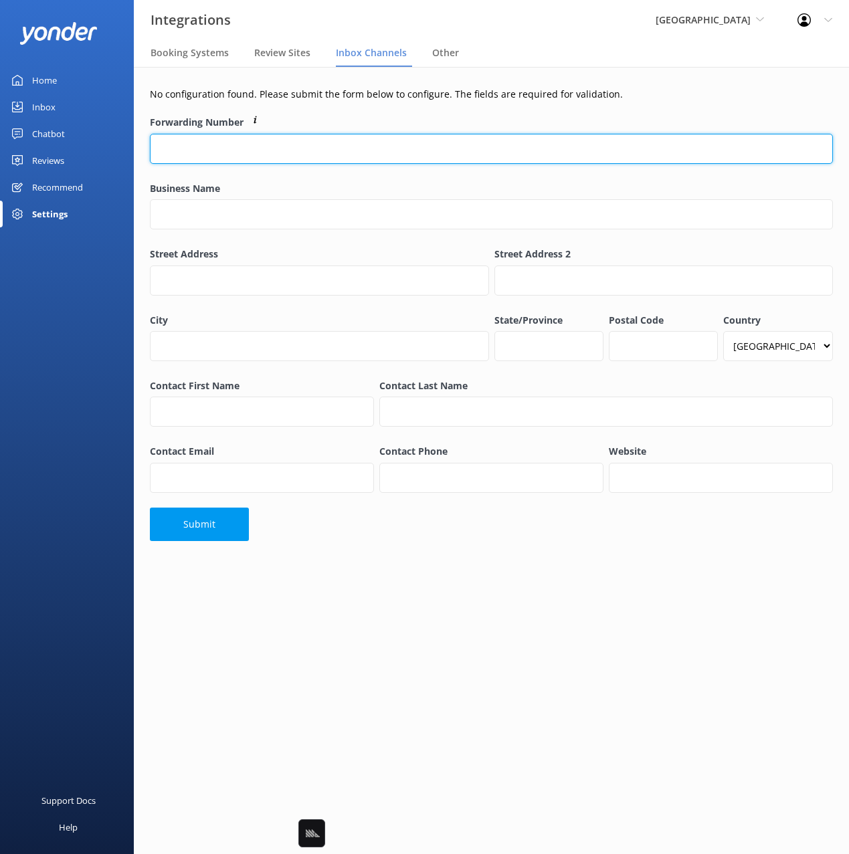
click at [226, 134] on input "Forwarding Number" at bounding box center [491, 149] width 683 height 30
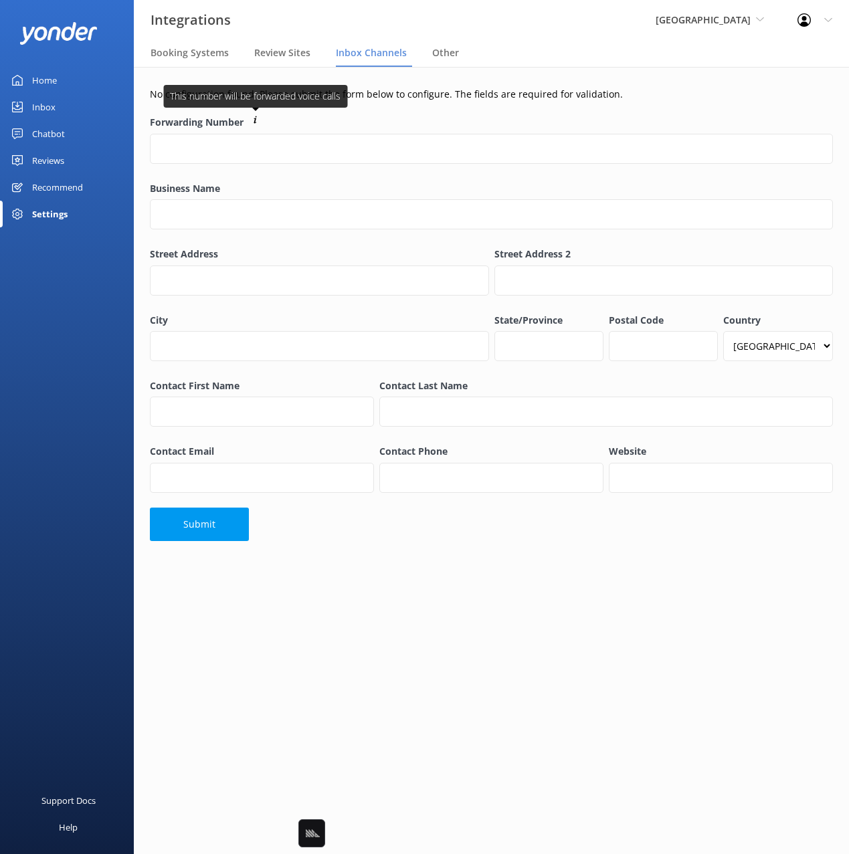
drag, startPoint x: 145, startPoint y: 124, endPoint x: 252, endPoint y: 124, distance: 106.4
click at [254, 123] on div "No configuration found. Please submit the form below to configure. The fields a…" at bounding box center [491, 317] width 715 height 501
click at [221, 124] on label "Forwarding Number" at bounding box center [491, 122] width 683 height 15
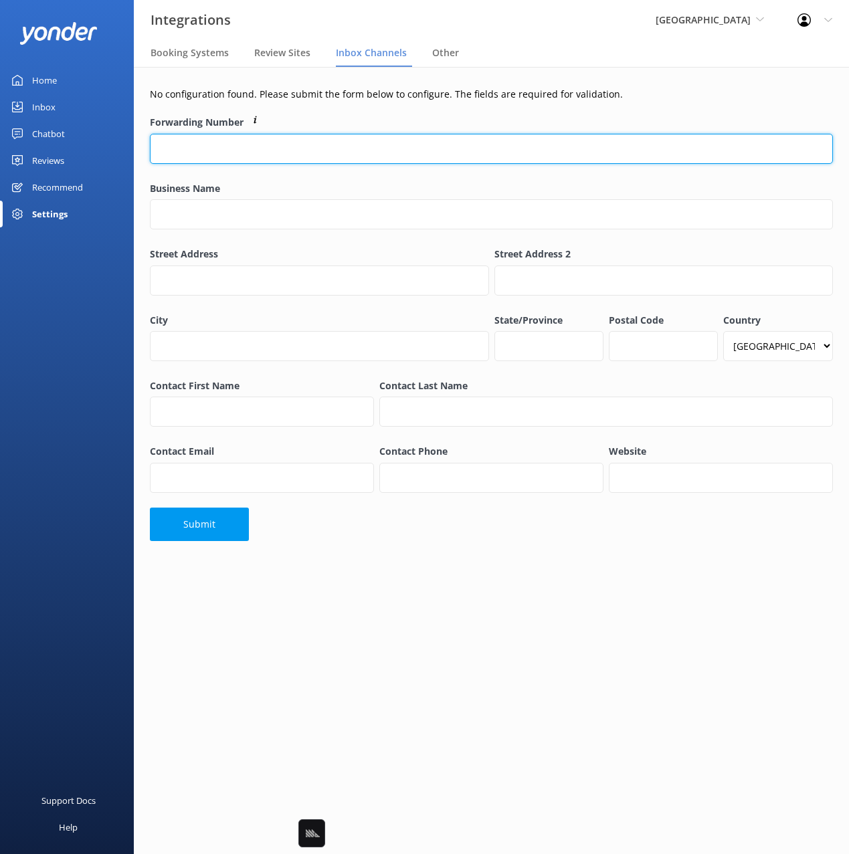
click at [221, 134] on input "Forwarding Number" at bounding box center [491, 149] width 683 height 30
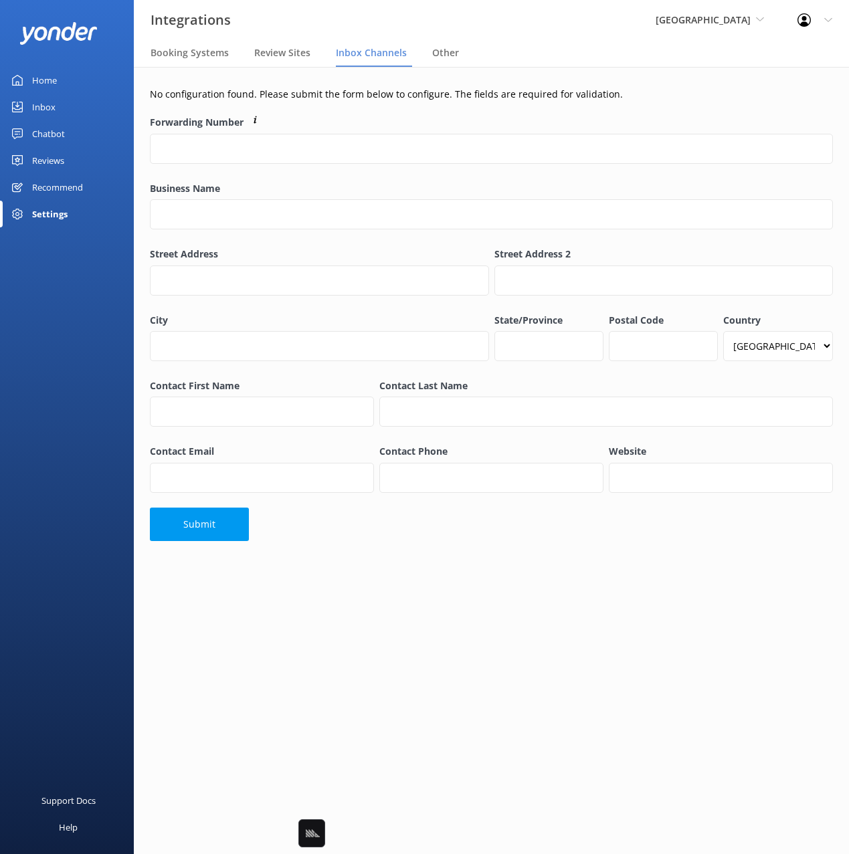
click at [331, 94] on p "No configuration found. Please submit the form below to configure. The fields a…" at bounding box center [491, 94] width 683 height 15
click at [509, 101] on p "No configuration found. Please submit the form below to configure. The fields a…" at bounding box center [491, 94] width 683 height 15
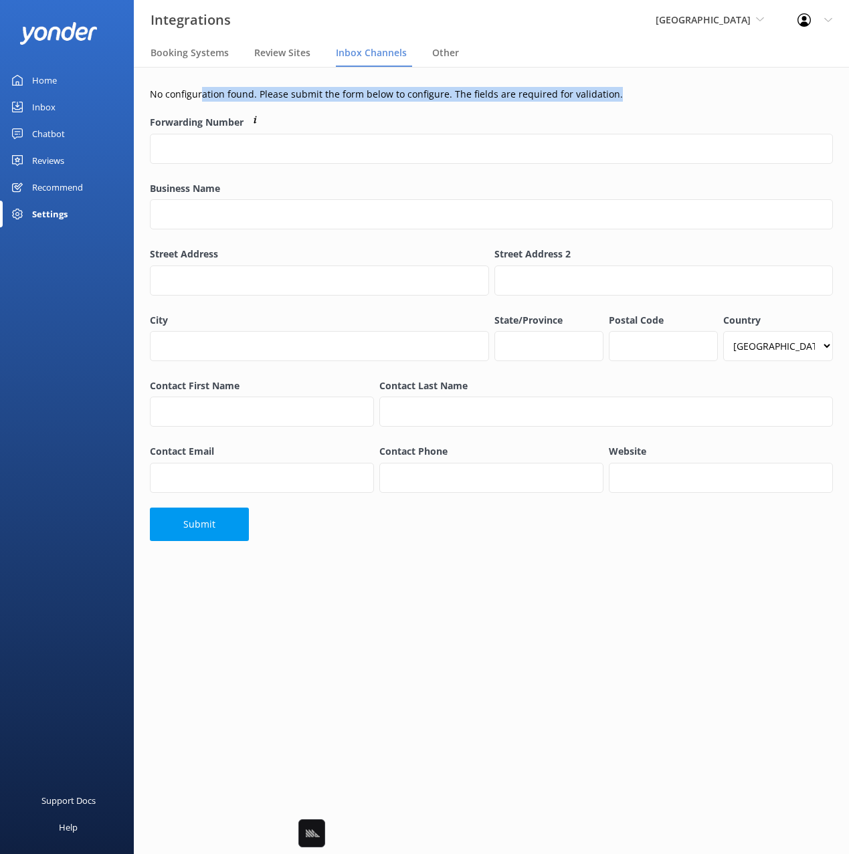
drag, startPoint x: 625, startPoint y: 100, endPoint x: 187, endPoint y: 91, distance: 437.6
click at [197, 90] on p "No configuration found. Please submit the form below to configure. The fields a…" at bounding box center [491, 94] width 683 height 15
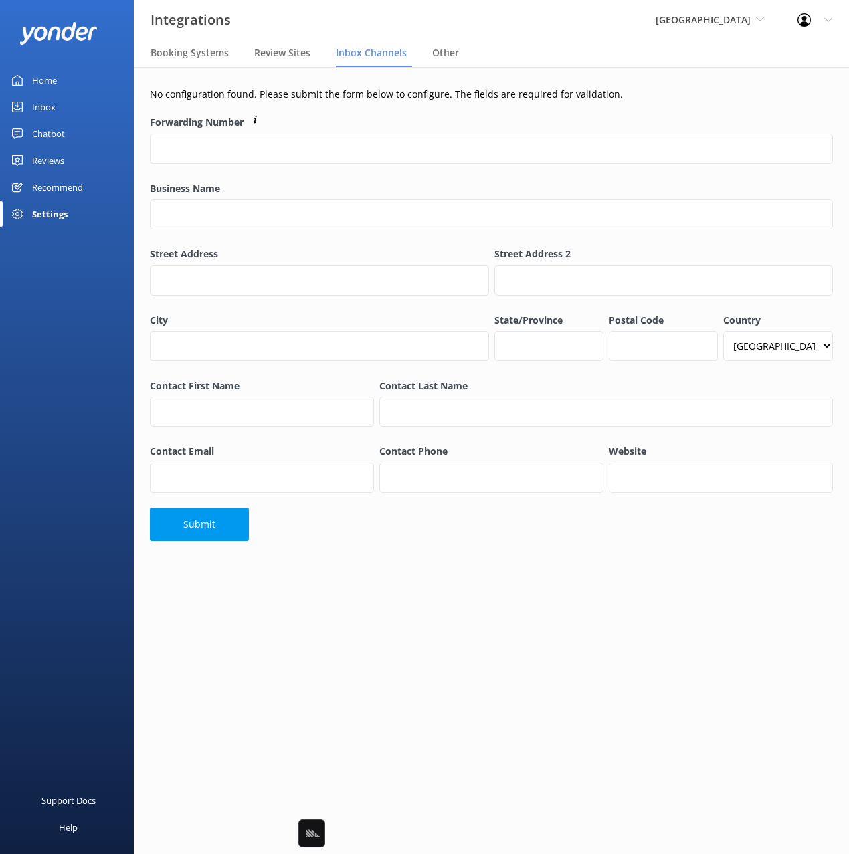
click at [182, 93] on p "No configuration found. Please submit the form below to configure. The fields a…" at bounding box center [491, 94] width 683 height 15
click at [198, 94] on p "No configuration found. Please submit the form below to configure. The fields a…" at bounding box center [491, 94] width 683 height 15
click at [502, 514] on form "Forwarding Number Business Name Street Address Street Address 2 City State/Prov…" at bounding box center [491, 326] width 683 height 428
click at [493, 514] on form "Forwarding Number Business Name Street Address Street Address 2 City State/Prov…" at bounding box center [491, 326] width 683 height 428
click at [539, 520] on form "Forwarding Number Business Name Street Address Street Address 2 City State/Prov…" at bounding box center [491, 326] width 683 height 428
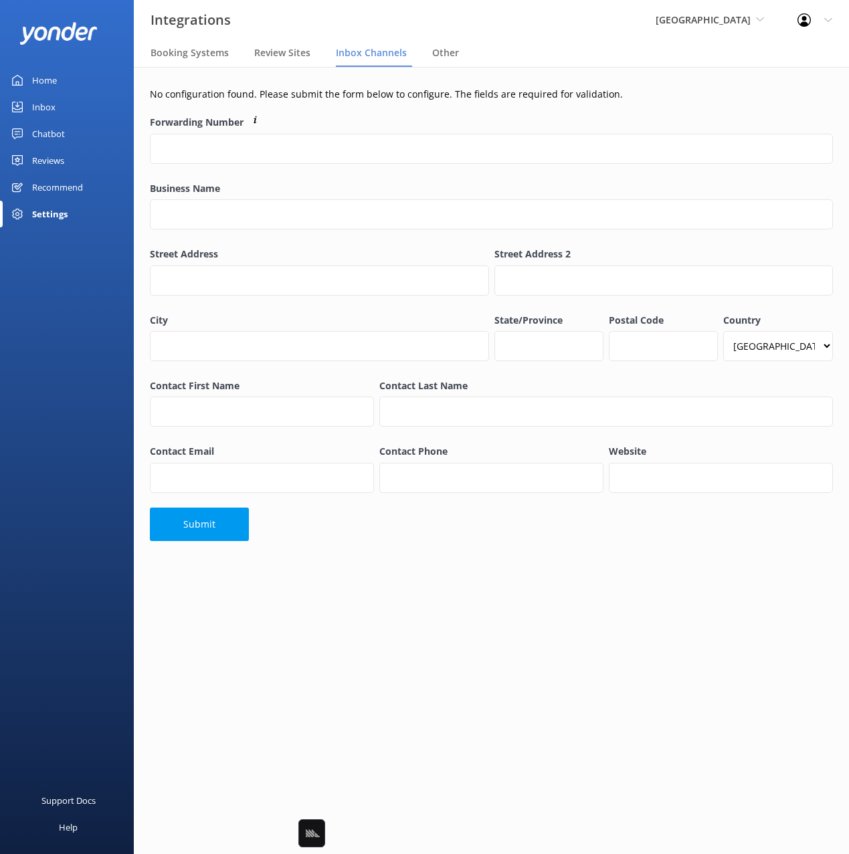
click at [533, 520] on form "Forwarding Number Business Name Street Address Street Address 2 City State/Prov…" at bounding box center [491, 326] width 683 height 428
drag, startPoint x: 169, startPoint y: 120, endPoint x: 250, endPoint y: 122, distance: 81.0
click at [250, 122] on div "No configuration found. Please submit the form below to configure. The fields a…" at bounding box center [491, 317] width 715 height 501
drag, startPoint x: 215, startPoint y: 120, endPoint x: 239, endPoint y: 118, distance: 23.5
click at [217, 120] on label "Forwarding Number" at bounding box center [491, 122] width 683 height 15
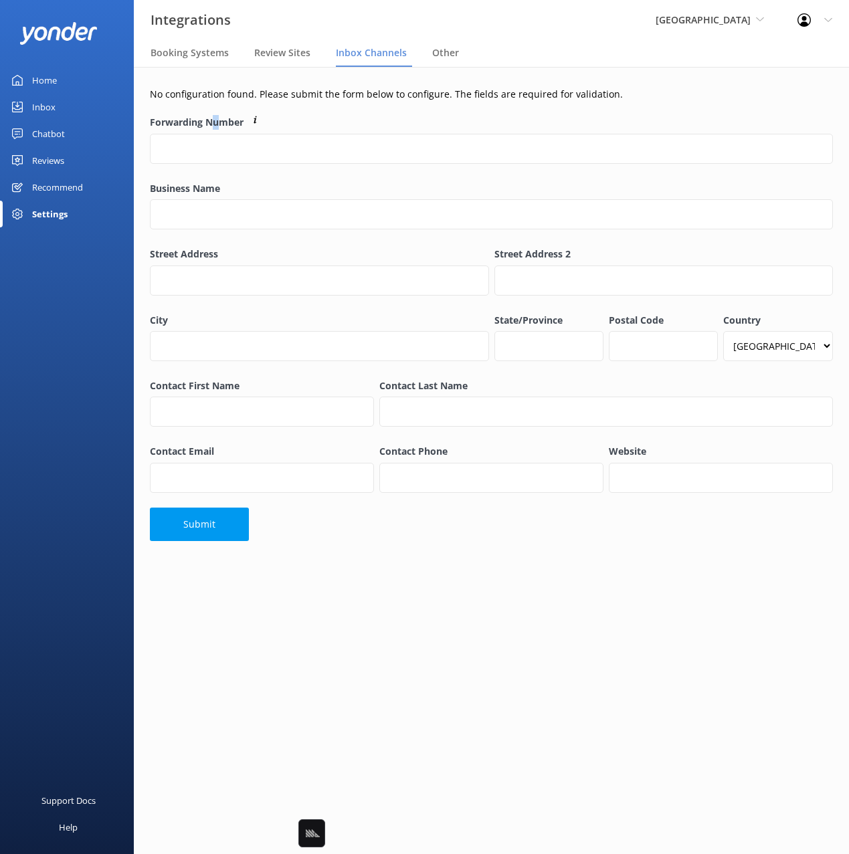
click at [217, 134] on input "Forwarding Number" at bounding box center [491, 149] width 683 height 30
click at [326, 113] on div "Forwarding Number" at bounding box center [491, 146] width 688 height 68
click at [304, 118] on label "Forwarding Number" at bounding box center [491, 122] width 683 height 15
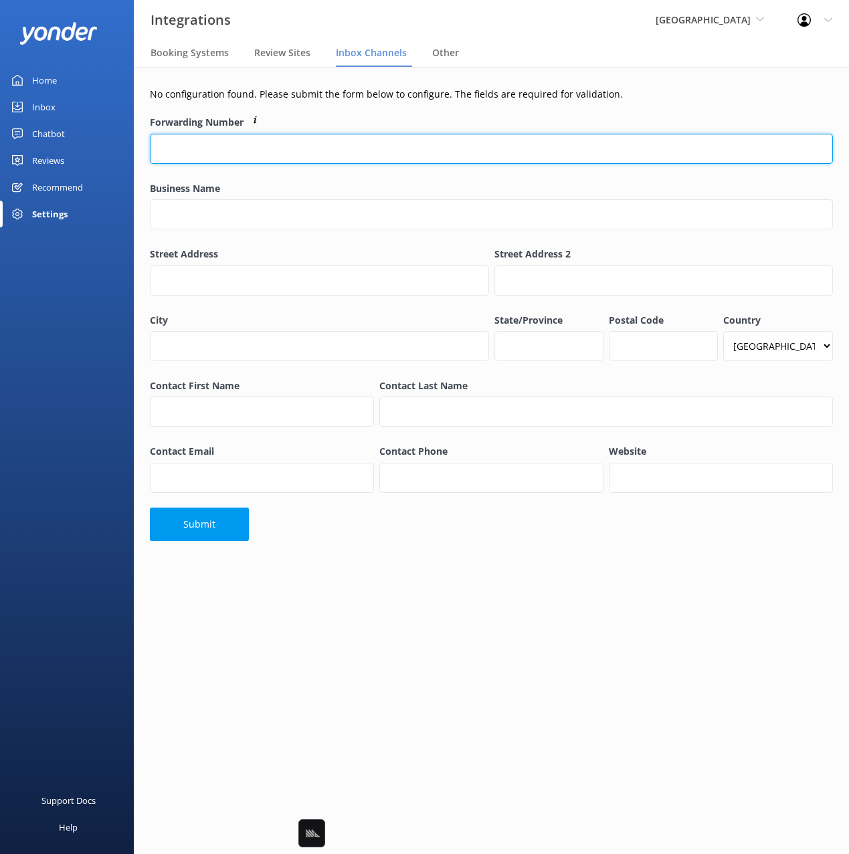
click at [304, 134] on input "Forwarding Number" at bounding box center [491, 149] width 683 height 30
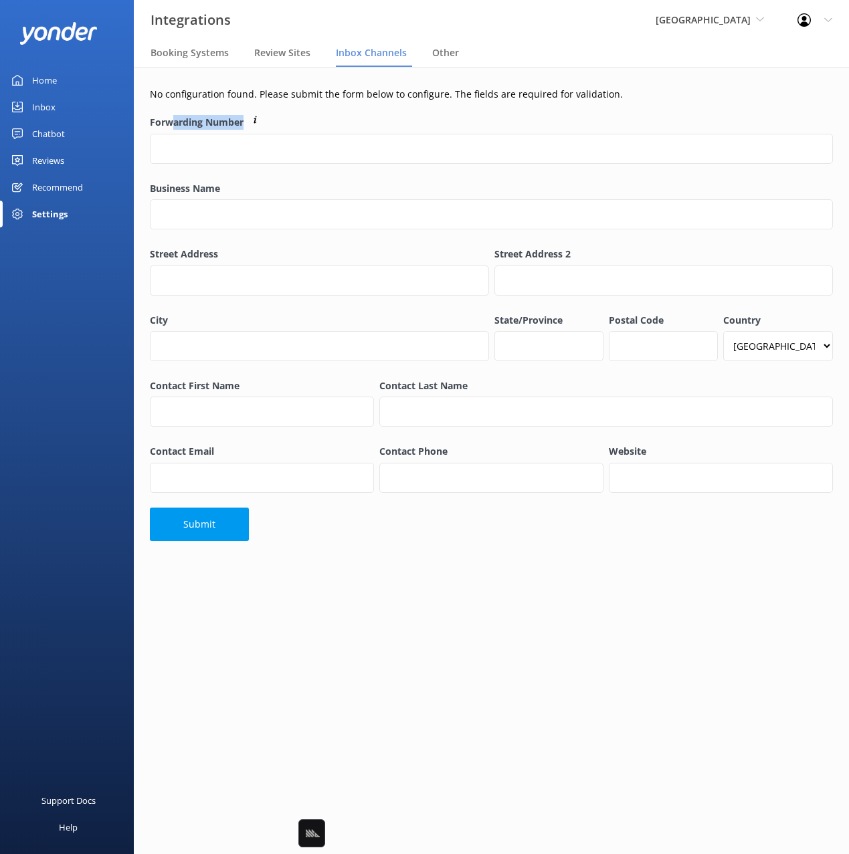
drag, startPoint x: 240, startPoint y: 120, endPoint x: 228, endPoint y: 121, distance: 12.1
click at [242, 120] on label "Forwarding Number" at bounding box center [491, 122] width 683 height 15
click at [228, 121] on label "Forwarding Number" at bounding box center [491, 122] width 683 height 15
click at [228, 134] on input "Forwarding Number" at bounding box center [491, 149] width 683 height 30
click at [228, 121] on label "Forwarding Number" at bounding box center [491, 122] width 683 height 15
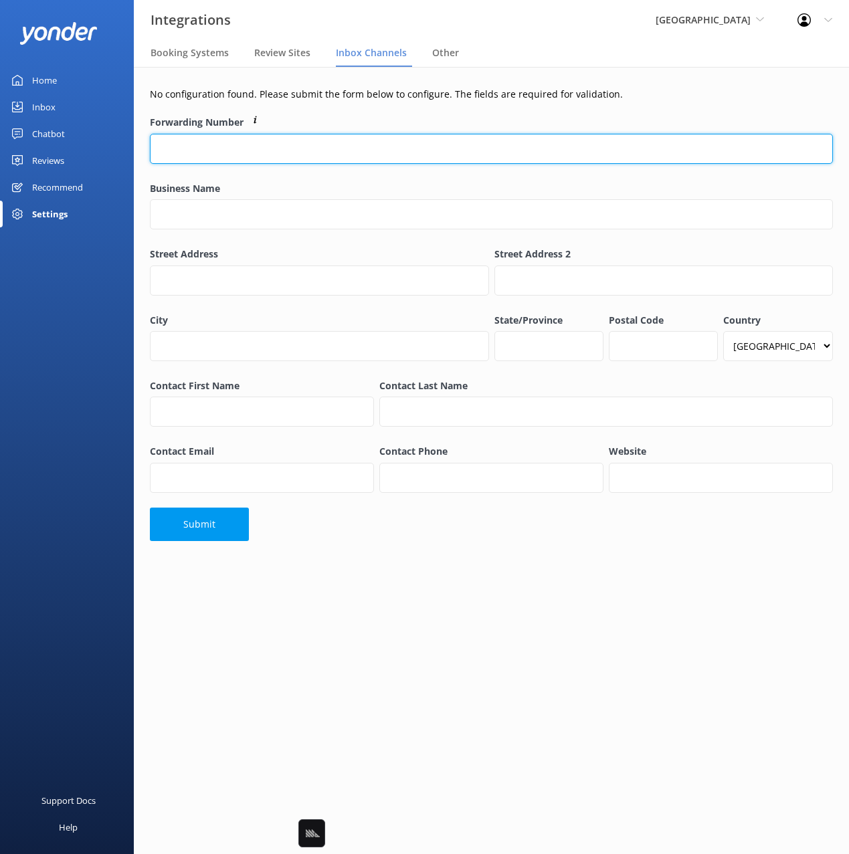
click at [228, 134] on input "Forwarding Number" at bounding box center [491, 149] width 683 height 30
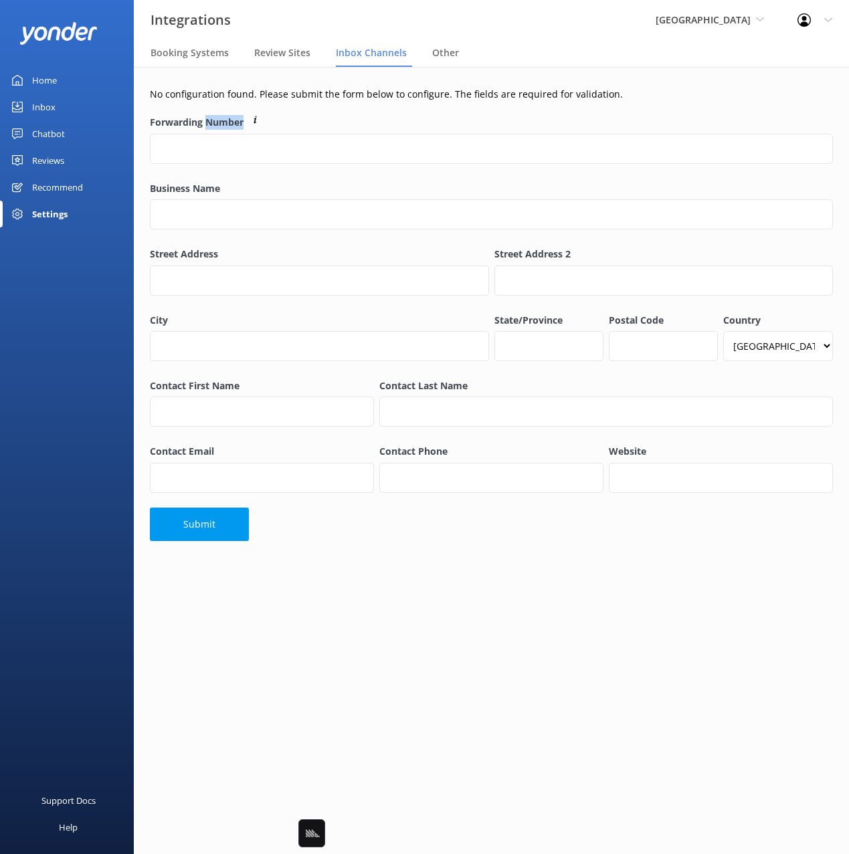
click at [228, 121] on label "Forwarding Number" at bounding box center [491, 122] width 683 height 15
click at [228, 134] on input "Forwarding Number" at bounding box center [491, 149] width 683 height 30
click at [176, 121] on label "Forwarding Number" at bounding box center [491, 122] width 683 height 15
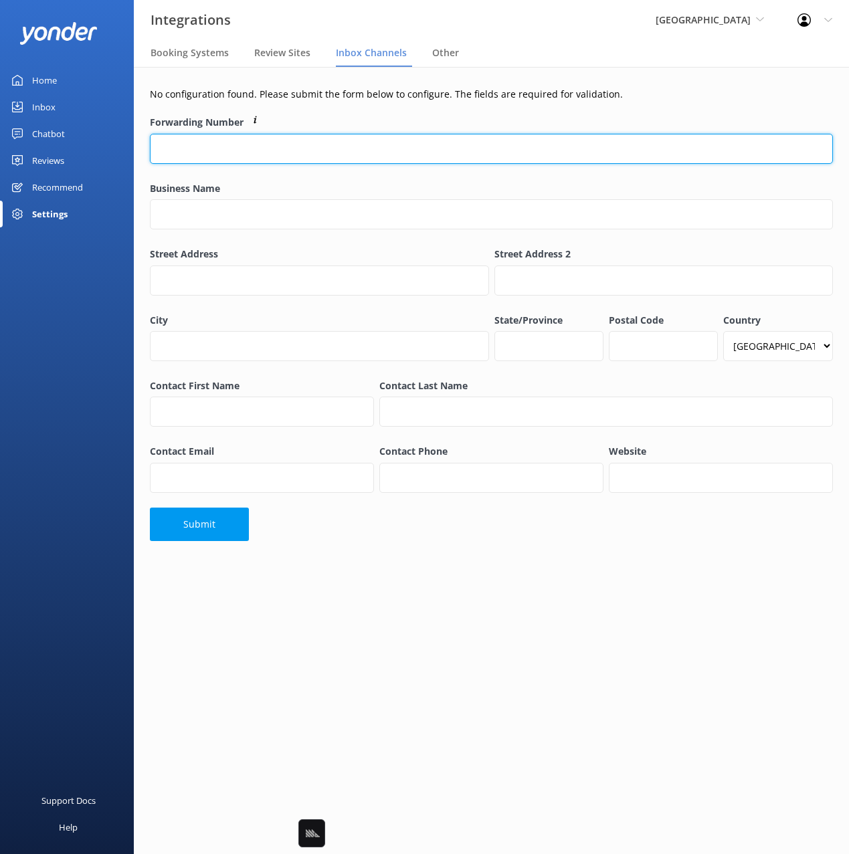
click at [176, 134] on input "Forwarding Number" at bounding box center [491, 149] width 683 height 30
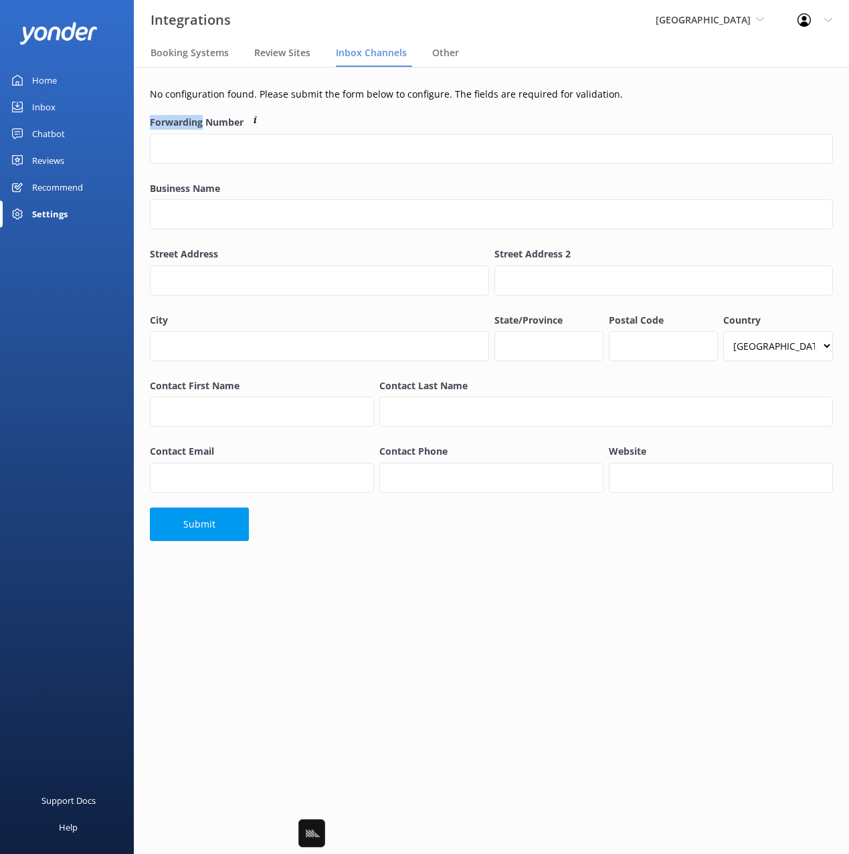
click at [176, 120] on label "Forwarding Number" at bounding box center [491, 122] width 683 height 15
click at [176, 134] on input "Forwarding Number" at bounding box center [491, 149] width 683 height 30
drag, startPoint x: 339, startPoint y: 122, endPoint x: 378, endPoint y: 189, distance: 77.9
click at [339, 122] on label "Forwarding Number" at bounding box center [491, 122] width 683 height 15
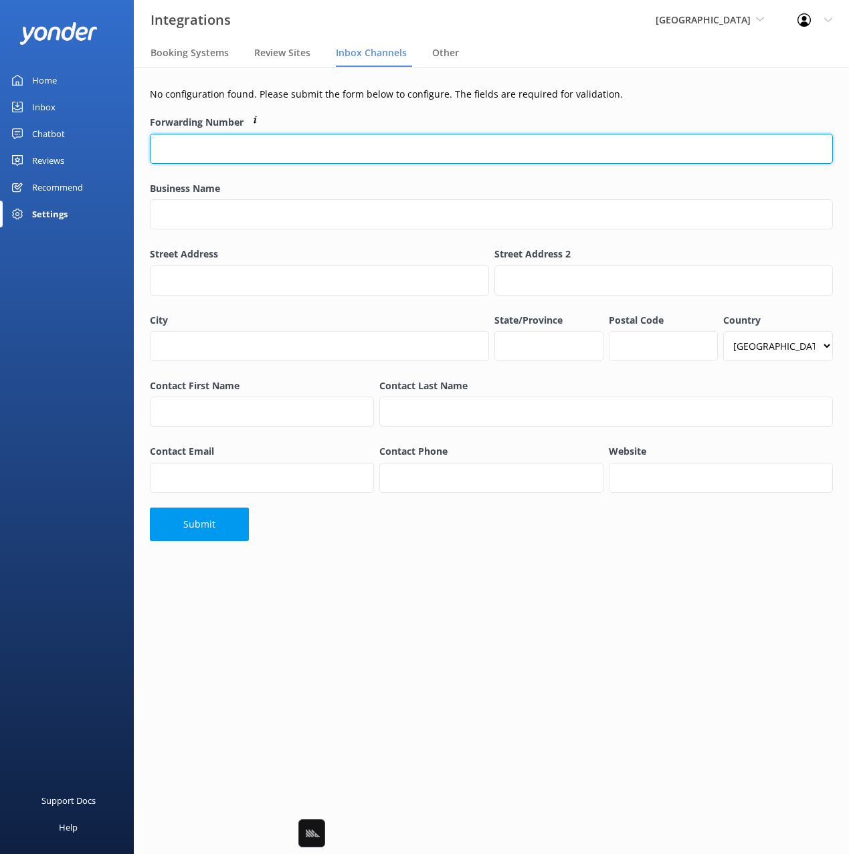
click at [339, 134] on input "Forwarding Number" at bounding box center [491, 149] width 683 height 30
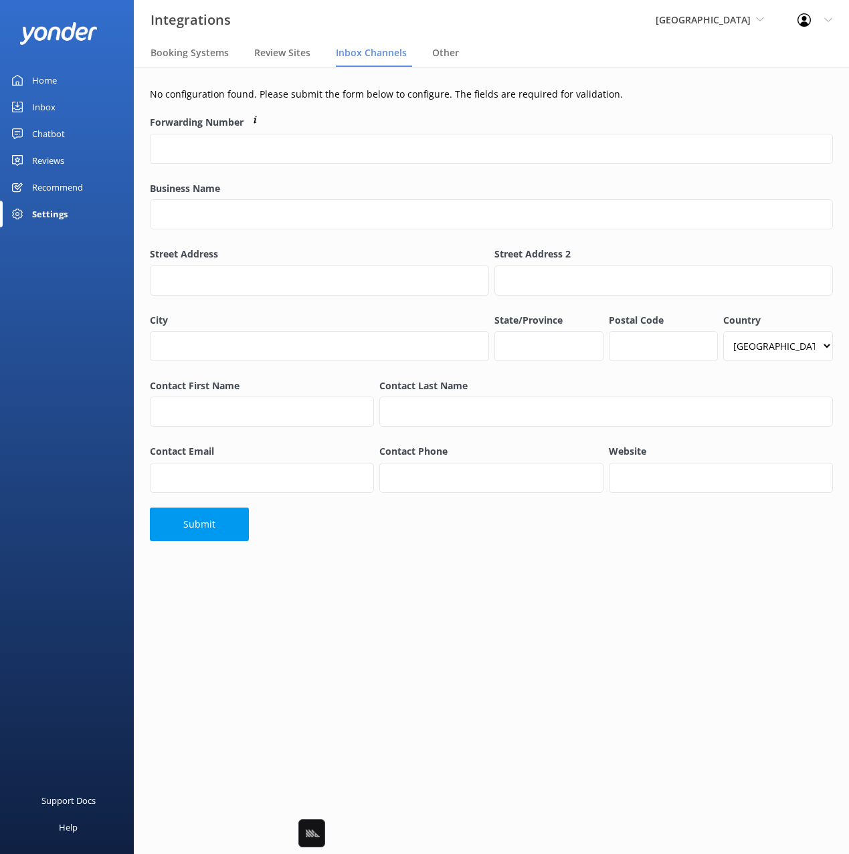
click at [385, 442] on div "Contact Last Name" at bounding box center [606, 410] width 459 height 68
drag, startPoint x: 377, startPoint y: 448, endPoint x: 470, endPoint y: 454, distance: 93.2
click at [470, 454] on div "Contact Email Contact Phone Website" at bounding box center [491, 476] width 688 height 68
click at [521, 582] on main "No configuration found. Please submit the form below to configure. The fields a…" at bounding box center [491, 460] width 715 height 787
drag, startPoint x: 593, startPoint y: 66, endPoint x: 698, endPoint y: 4, distance: 121.7
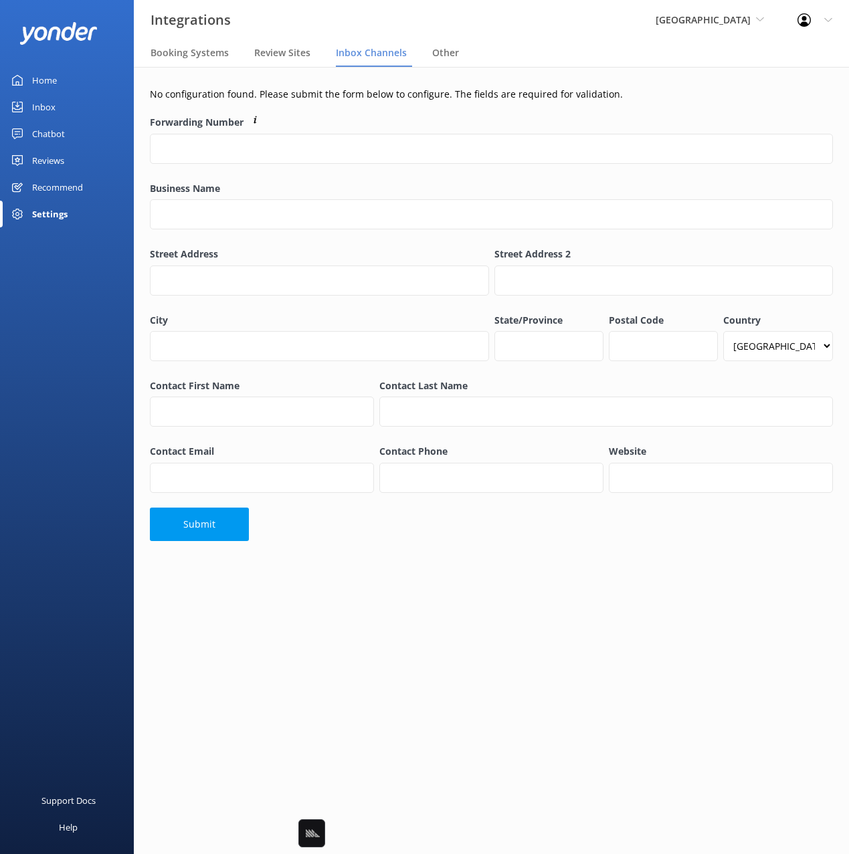
click at [596, 65] on nav "Booking Systems Review Sites Inbox Channels Other" at bounding box center [491, 53] width 715 height 27
drag, startPoint x: 64, startPoint y: 245, endPoint x: 60, endPoint y: 212, distance: 33.0
click at [64, 240] on div "Home Inbox Chatbot Content Products Chat Logs Website Widget Pop-up messages Re…" at bounding box center [67, 214] width 134 height 428
click at [55, 207] on div "Settings" at bounding box center [49, 214] width 35 height 27
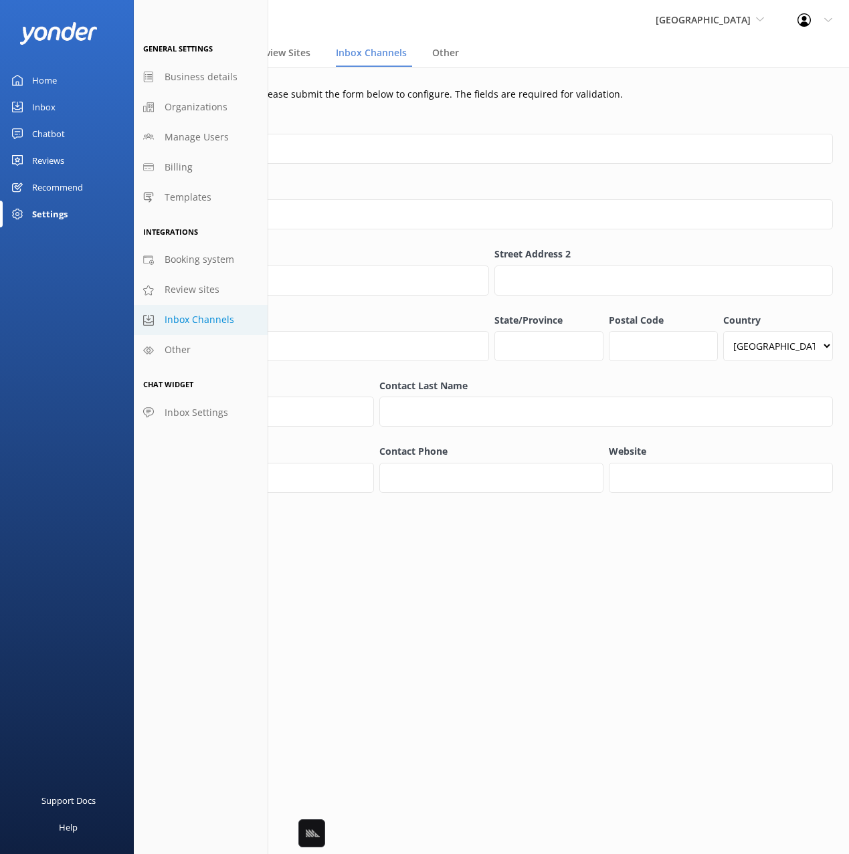
click at [501, 127] on label "Forwarding Number" at bounding box center [491, 122] width 683 height 15
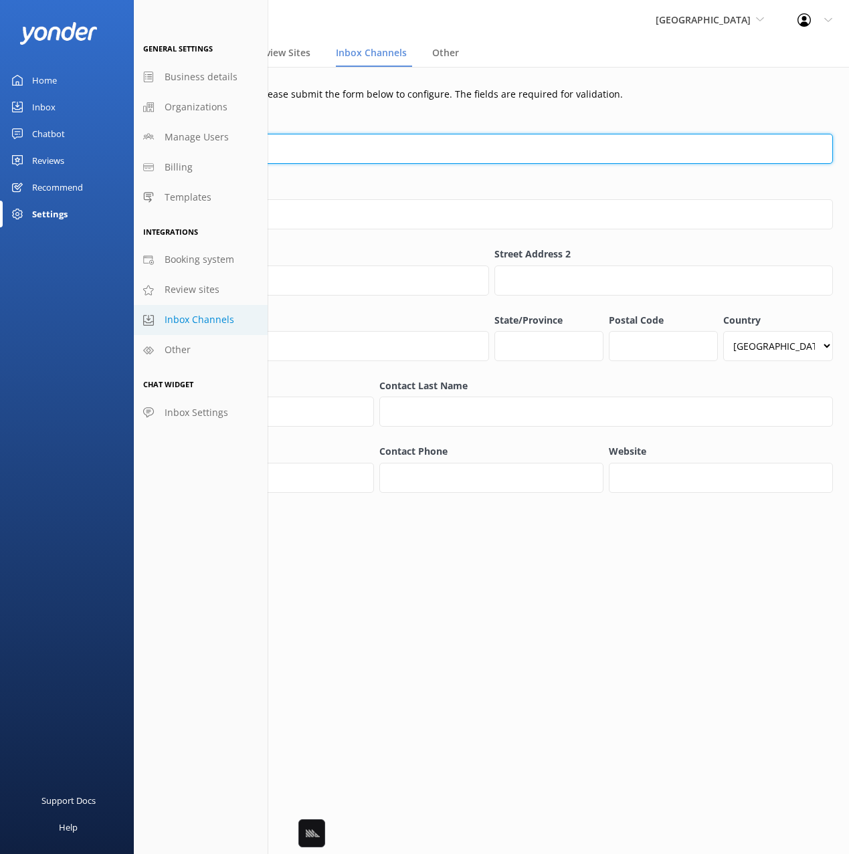
click at [501, 134] on input "Forwarding Number" at bounding box center [491, 149] width 683 height 30
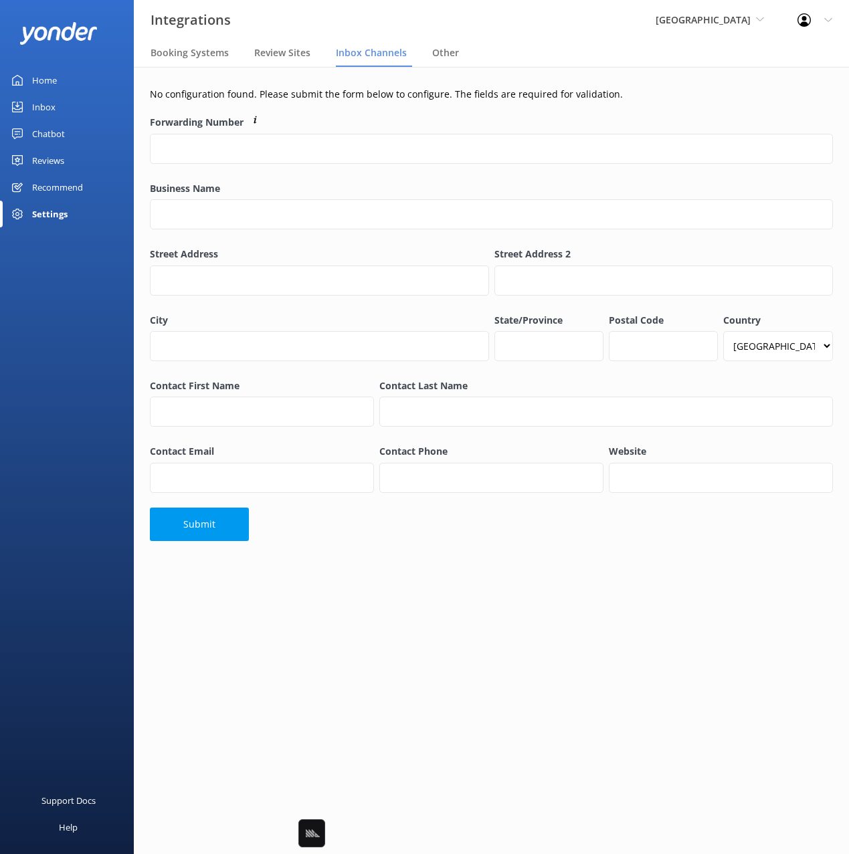
click at [114, 242] on div "Home Inbox Chatbot Content Products Chat Logs Website Widget Pop-up messages Re…" at bounding box center [67, 214] width 134 height 428
drag, startPoint x: 62, startPoint y: 80, endPoint x: 70, endPoint y: 80, distance: 8.7
click at [62, 80] on link "Home" at bounding box center [67, 80] width 134 height 27
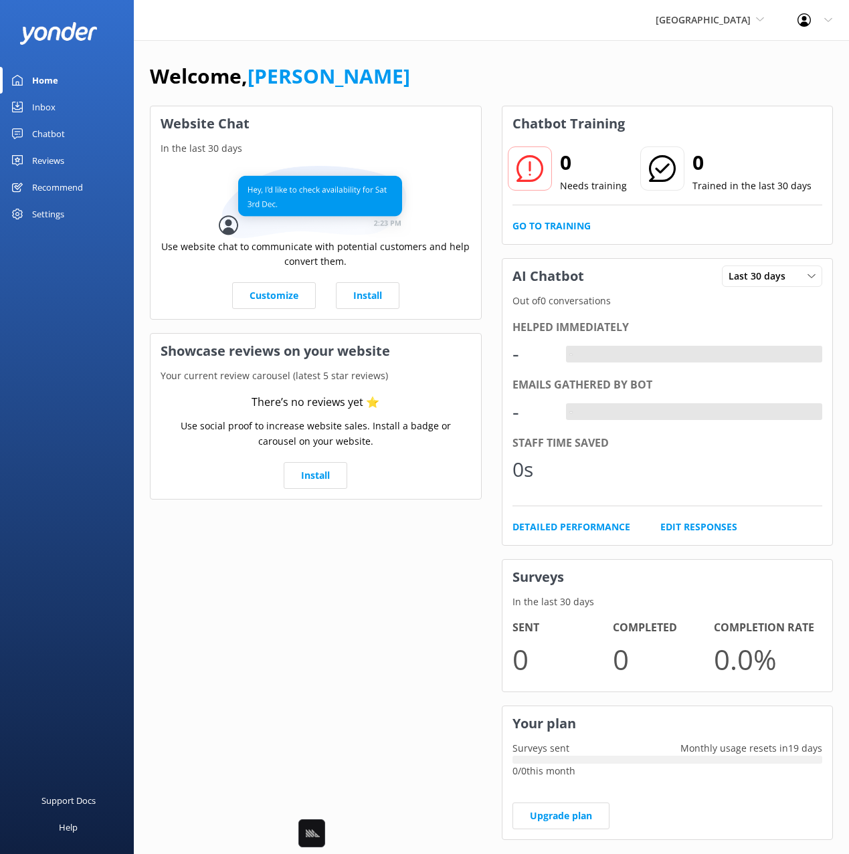
click at [442, 84] on div "Welcome, [PERSON_NAME]" at bounding box center [491, 82] width 683 height 45
click at [583, 63] on div "Welcome, [PERSON_NAME]" at bounding box center [491, 82] width 683 height 45
click at [621, 73] on div "Welcome, [PERSON_NAME]" at bounding box center [491, 82] width 683 height 45
drag, startPoint x: 436, startPoint y: 70, endPoint x: 789, endPoint y: 188, distance: 372.6
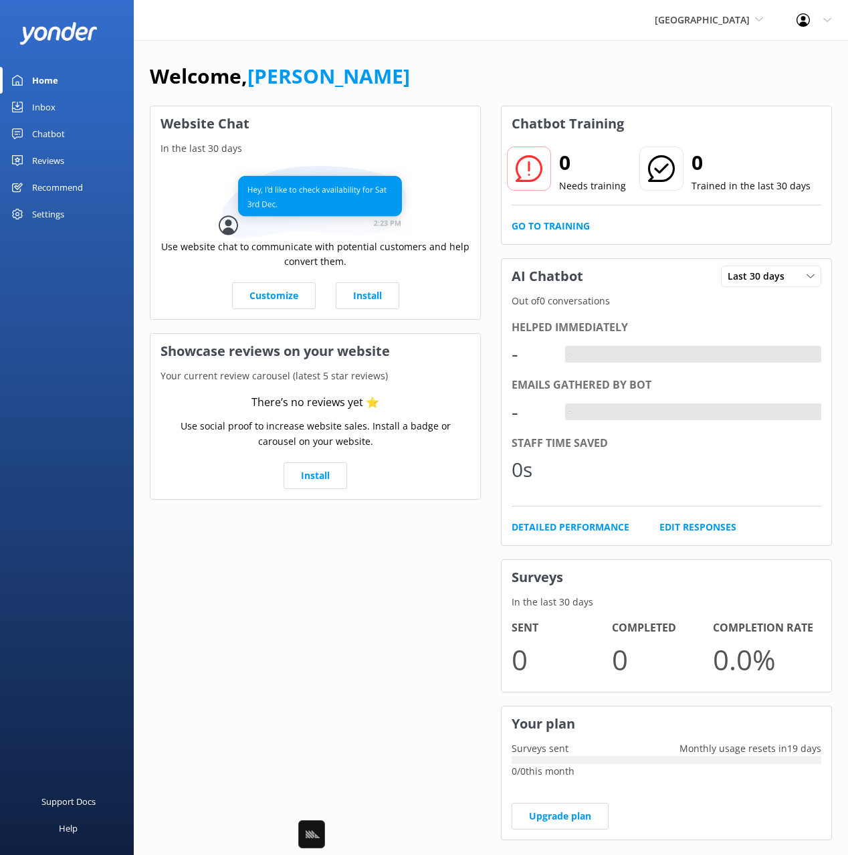
click at [436, 70] on div "Welcome, [PERSON_NAME]" at bounding box center [491, 82] width 682 height 45
click at [478, 39] on div "Purgatory Resort Black Cat Cruises Banff Airporter International Antarctic Cent…" at bounding box center [424, 20] width 848 height 40
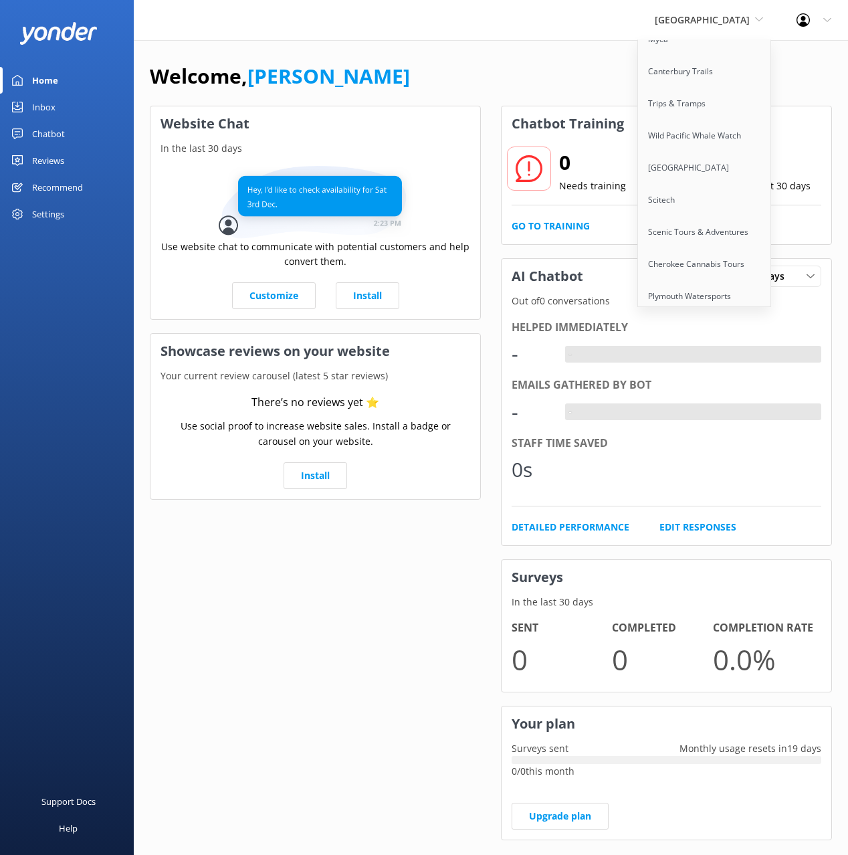
scroll to position [8533, 0]
click at [713, 491] on link "Honky Tonk Party Pads" at bounding box center [705, 507] width 134 height 32
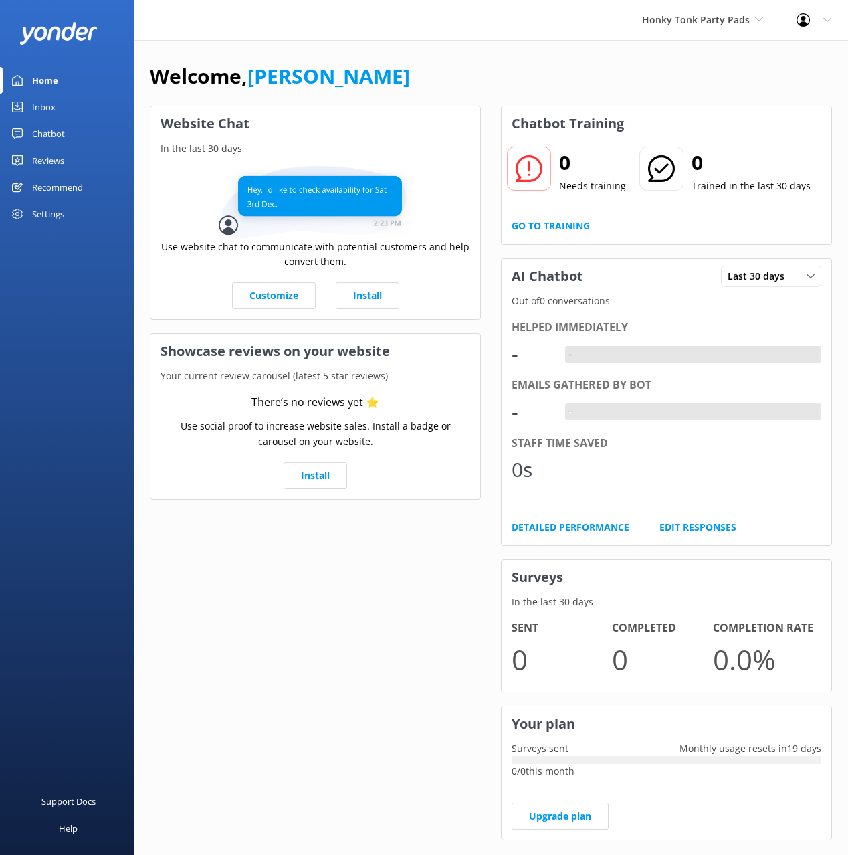
click at [454, 80] on div "Welcome, Mikayla" at bounding box center [491, 82] width 682 height 45
drag, startPoint x: 626, startPoint y: 104, endPoint x: 610, endPoint y: 39, distance: 67.7
click at [626, 104] on div "Welcome, Mikayla" at bounding box center [491, 82] width 682 height 45
drag, startPoint x: 744, startPoint y: 21, endPoint x: 753, endPoint y: 23, distance: 8.9
click at [760, 21] on div "Honky Tonk Party Pads Black Cat Cruises Banff Airporter International Antarctic…" at bounding box center [424, 20] width 848 height 40
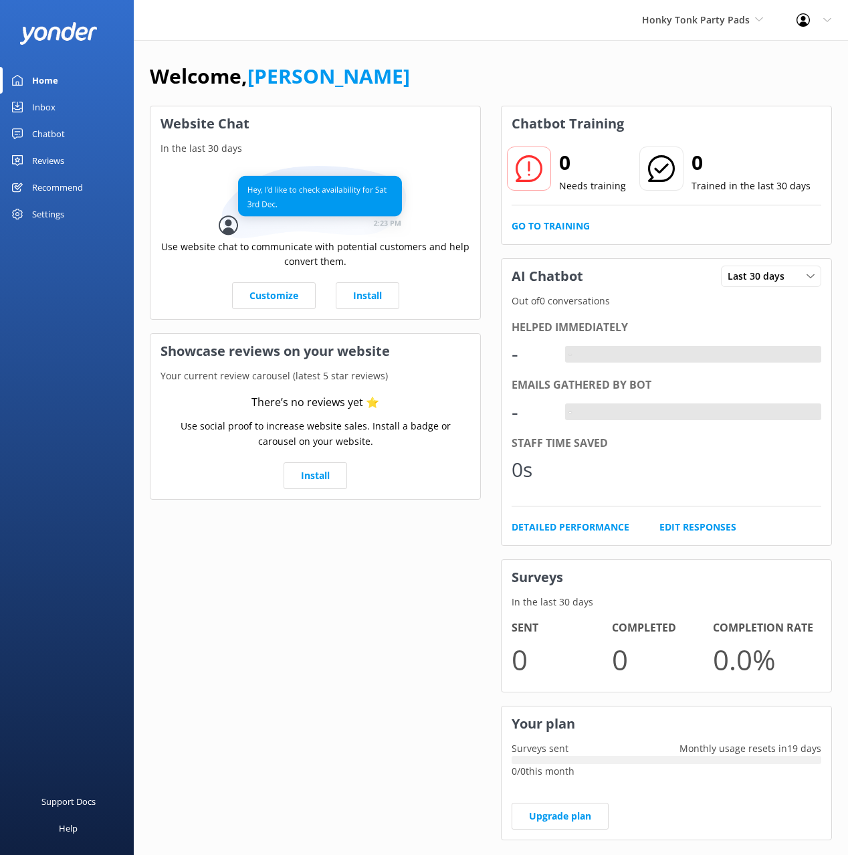
click at [466, 64] on div "Welcome, [PERSON_NAME]" at bounding box center [491, 82] width 682 height 45
click at [50, 135] on div "Chatbot" at bounding box center [48, 133] width 33 height 27
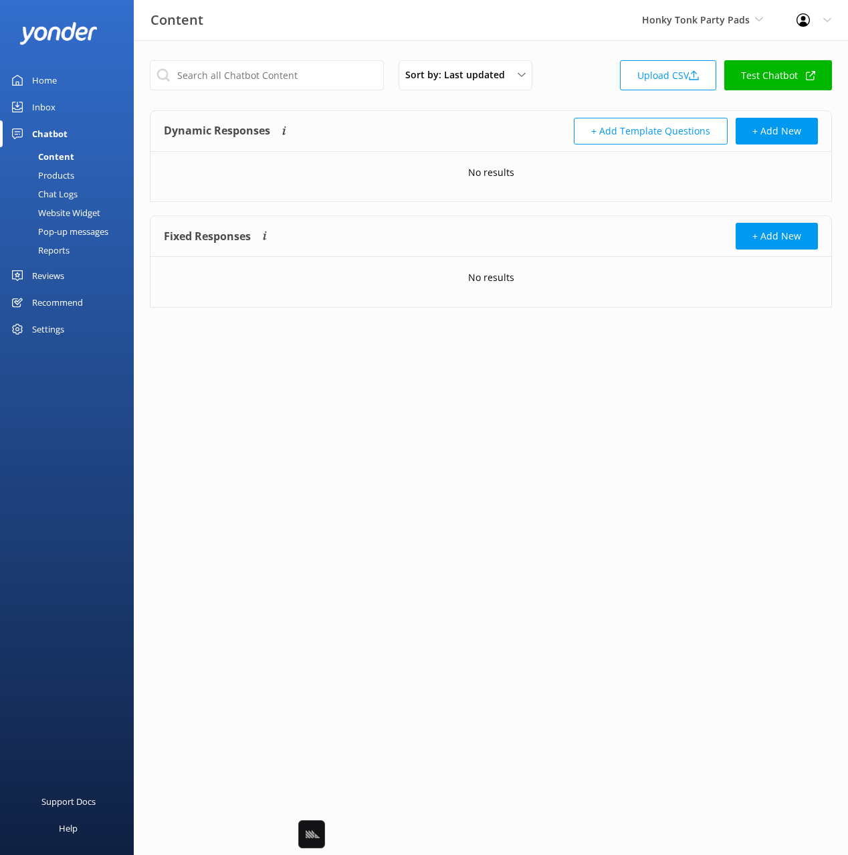
drag, startPoint x: 85, startPoint y: 217, endPoint x: 114, endPoint y: 215, distance: 28.8
click at [84, 217] on div "Website Widget" at bounding box center [54, 212] width 92 height 19
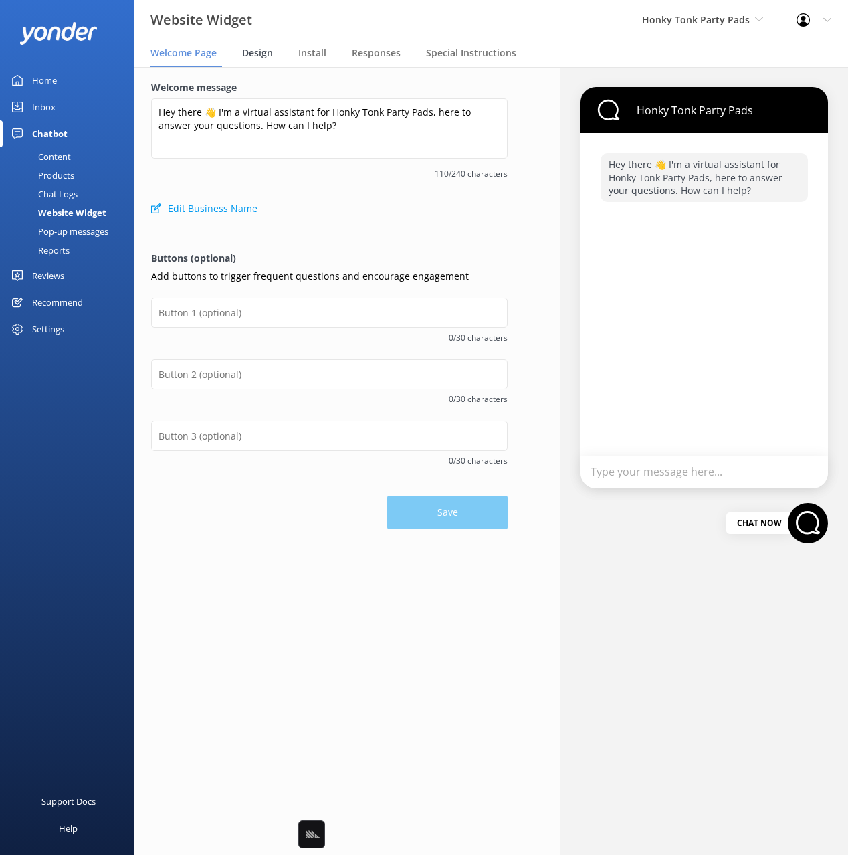
click at [251, 50] on span "Design" at bounding box center [257, 52] width 31 height 13
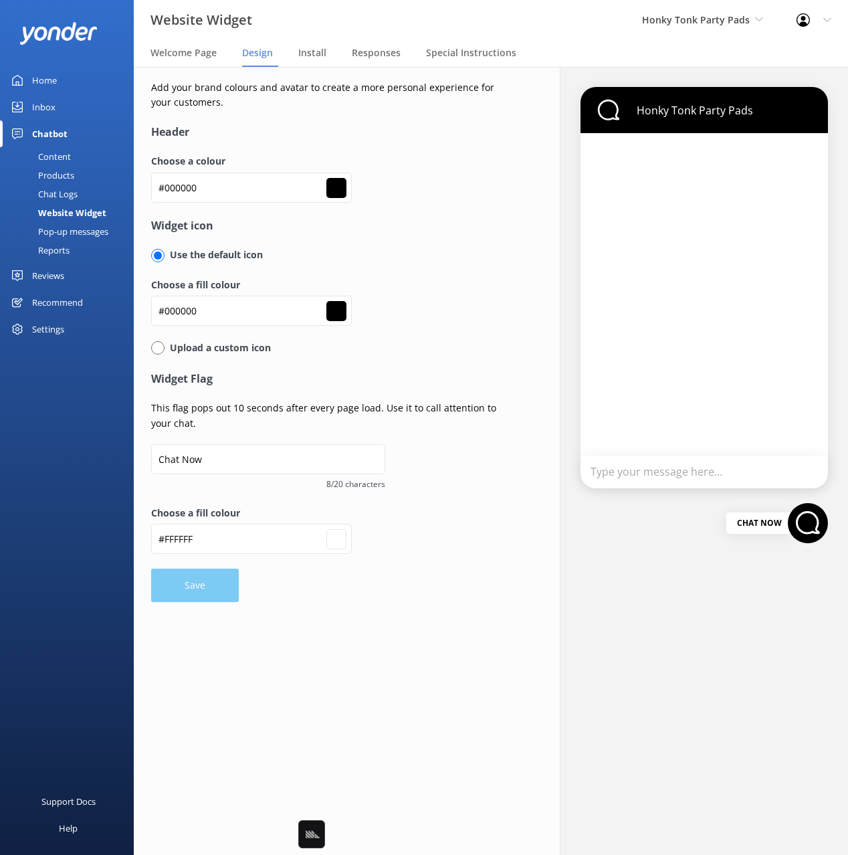
click at [350, 120] on div "Add your brand colours and avatar to create a more personal experience for your…" at bounding box center [329, 341] width 357 height 522
type input "#ffffff"
click at [206, 203] on input "#000000" at bounding box center [251, 188] width 201 height 30
paste input "FFDA48"
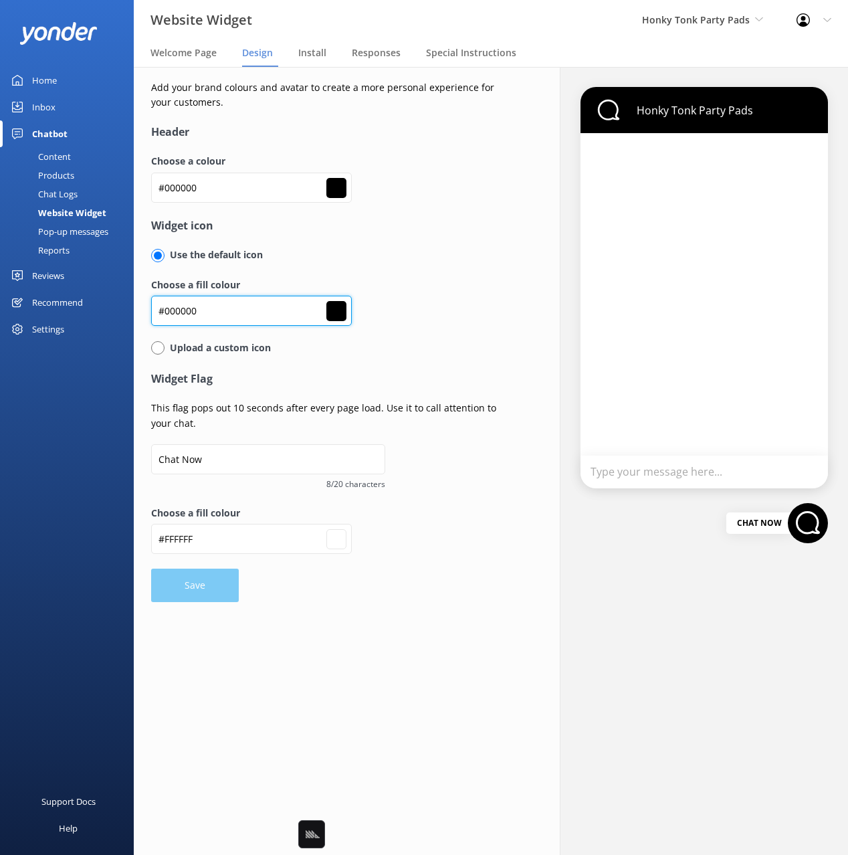
type input "#FFDA48"
type input "#ffda48"
type input "#ffffff"
type input "#FFDA48"
type input "#ffda48"
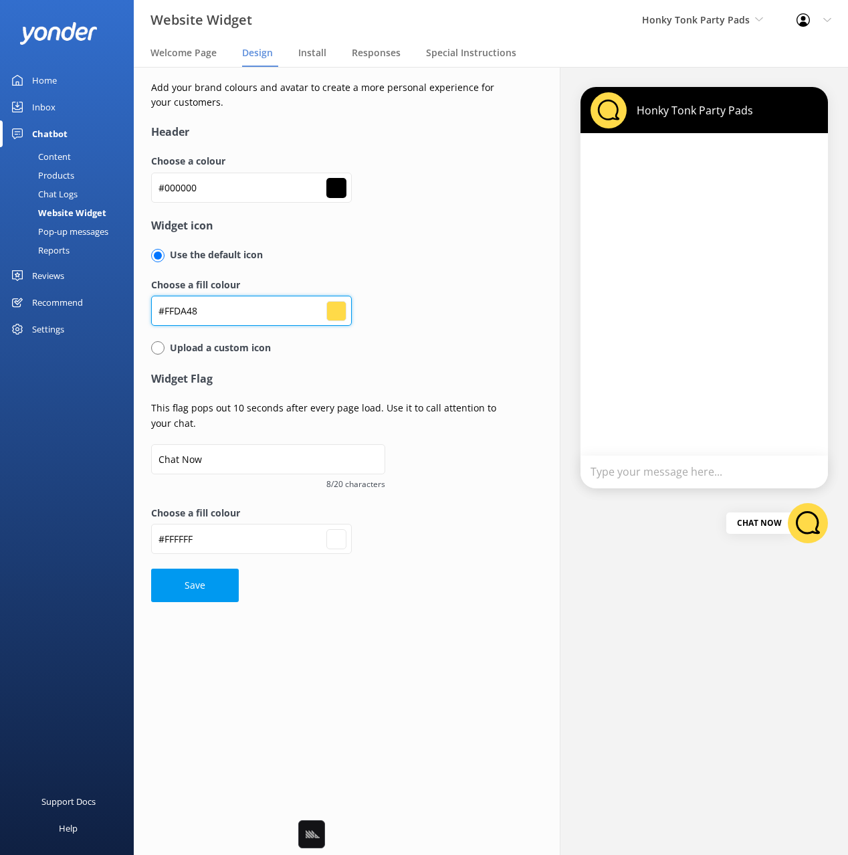
type input "#ffffff"
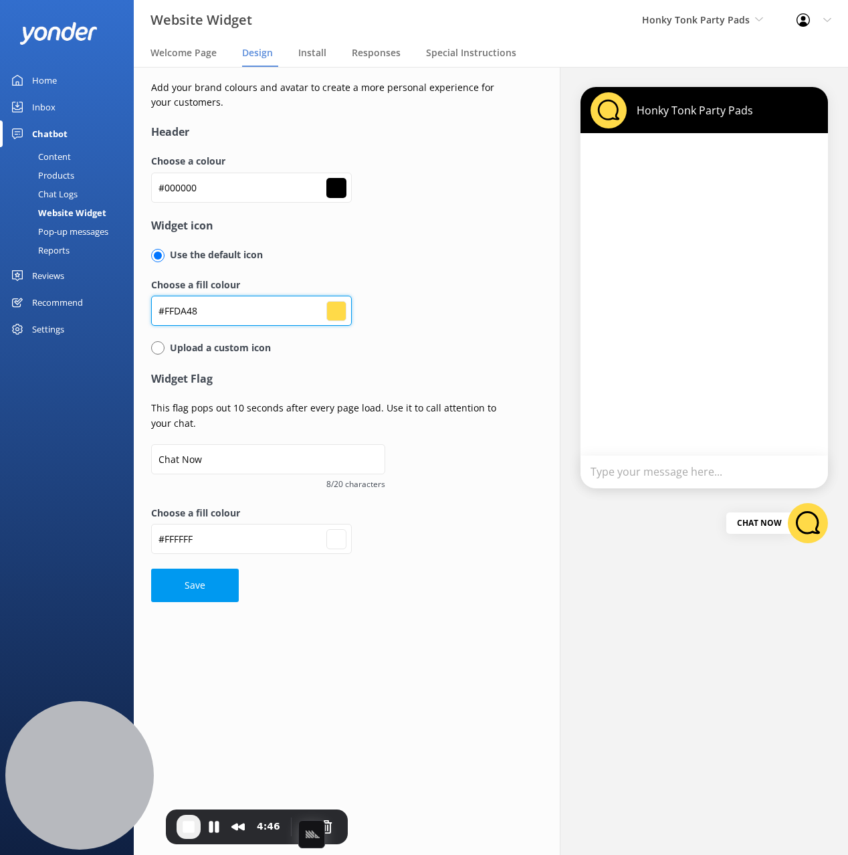
type input "#ffda48"
type input "#ffffff"
drag, startPoint x: 417, startPoint y: 284, endPoint x: 334, endPoint y: 389, distance: 134.4
click at [409, 287] on label "Choose a fill colour" at bounding box center [329, 285] width 357 height 15
click at [458, 424] on p "This flag pops out 10 seconds after every page load. Use it to call attention t…" at bounding box center [329, 416] width 357 height 30
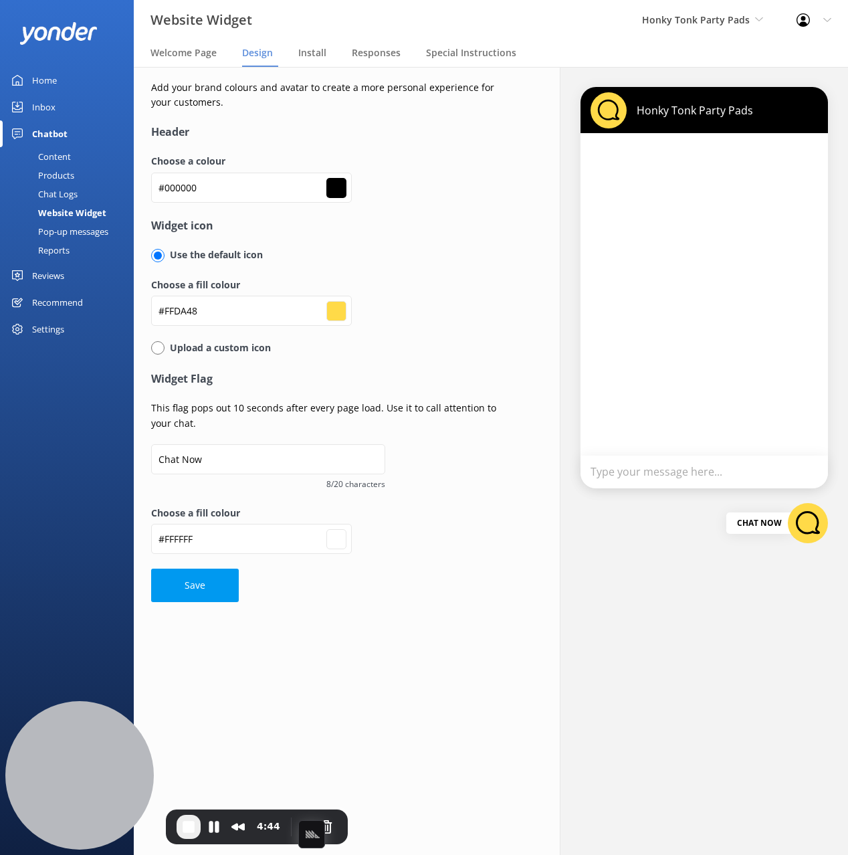
click at [428, 359] on div "Upload a custom icon" at bounding box center [329, 355] width 357 height 29
click at [318, 612] on div "Add your brand colours and avatar to create a more personal experience for your…" at bounding box center [329, 341] width 391 height 549
click at [197, 588] on button "Save" at bounding box center [195, 585] width 88 height 33
type input "#ffda48"
type input "#ffffff"
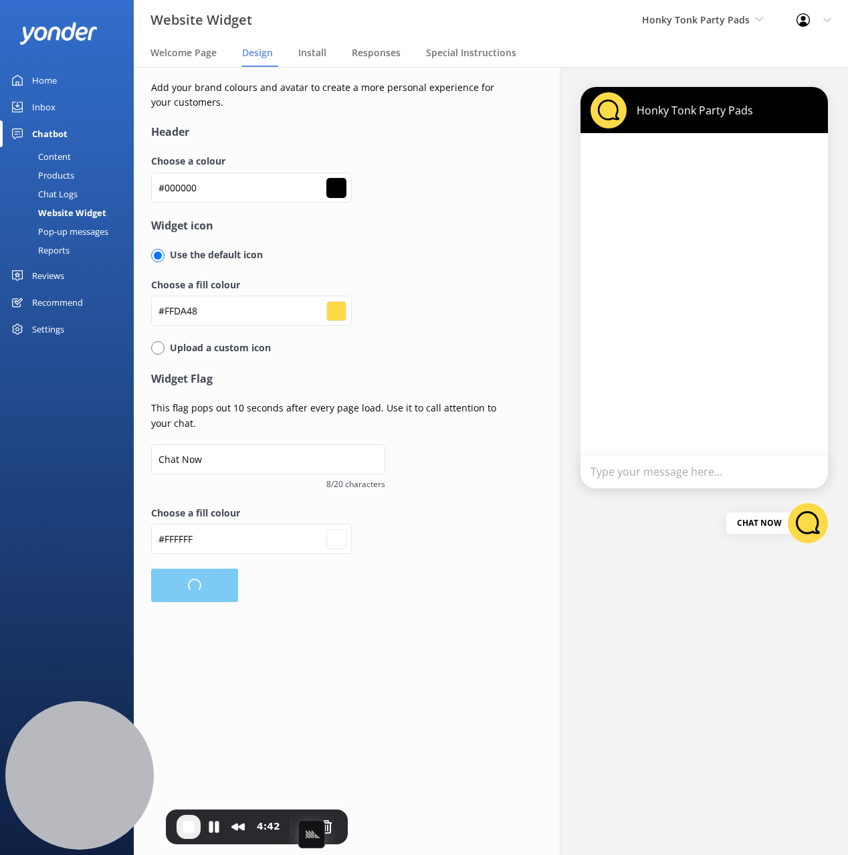
type input "#ffda48"
type input "#ffffff"
